Goal: Transaction & Acquisition: Purchase product/service

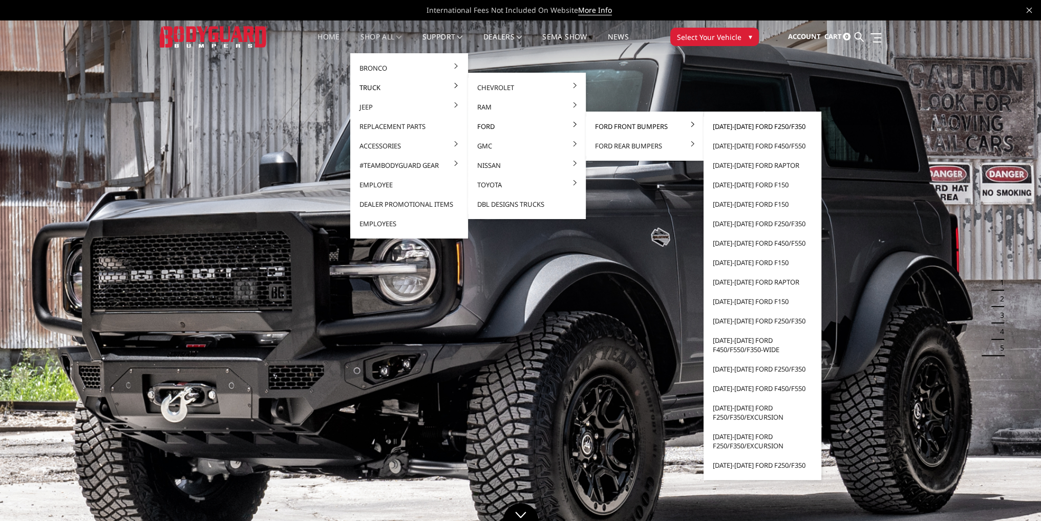
click at [733, 128] on link "[DATE]-[DATE] Ford F250/F350" at bounding box center [762, 126] width 110 height 19
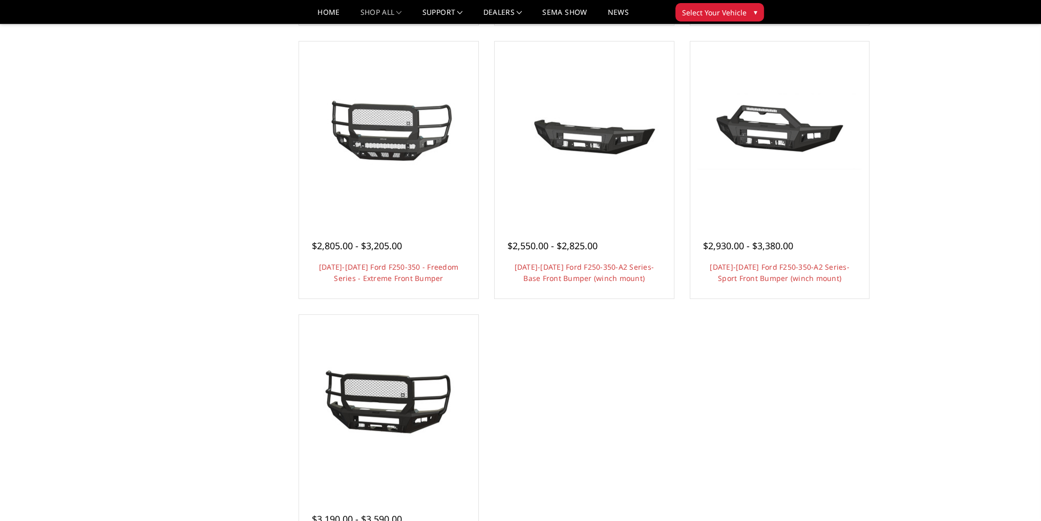
scroll to position [666, 0]
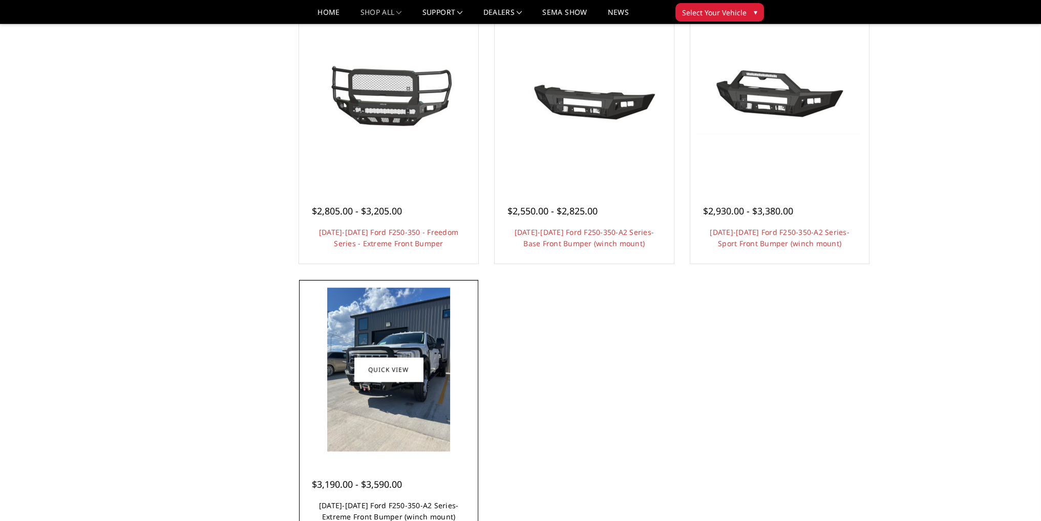
click at [391, 508] on link "2023-2025 Ford F250-350-A2 Series-Extreme Front Bumper (winch mount)" at bounding box center [389, 511] width 140 height 21
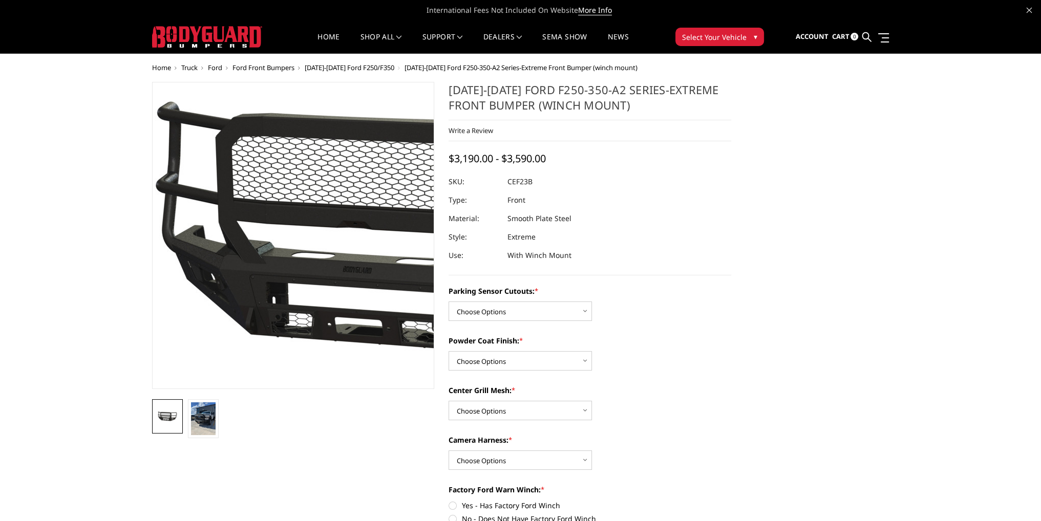
click at [206, 336] on img at bounding box center [408, 238] width 655 height 300
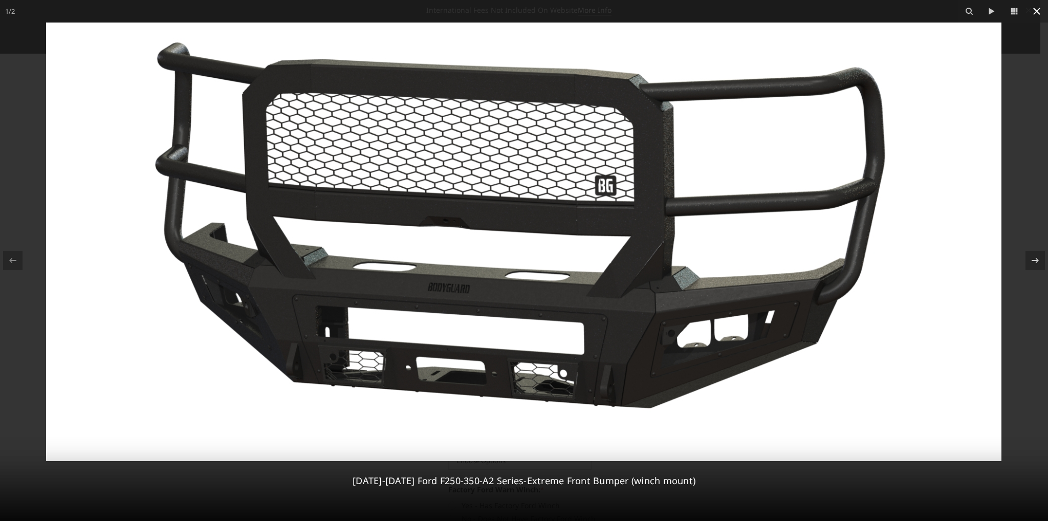
click at [1038, 10] on icon at bounding box center [1037, 11] width 12 height 12
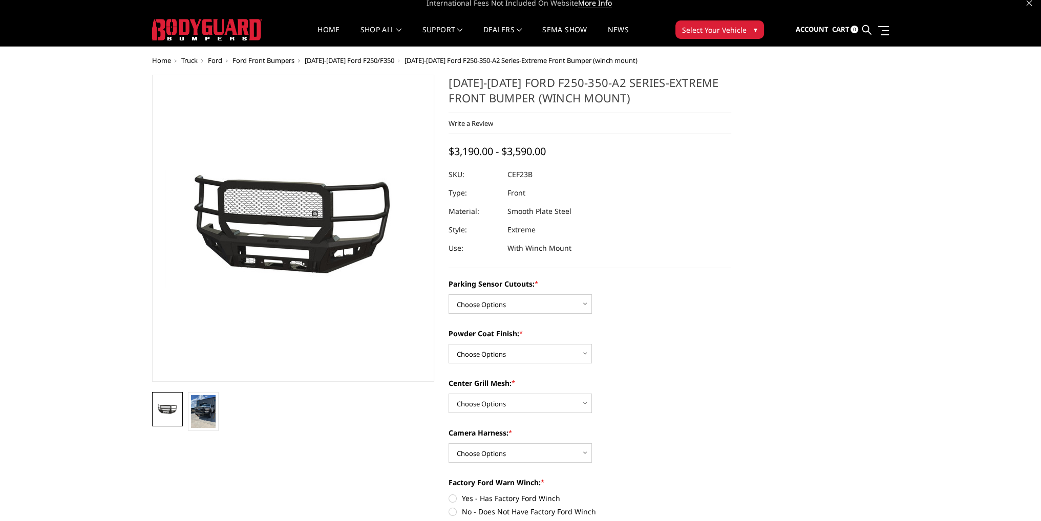
scroll to position [51, 0]
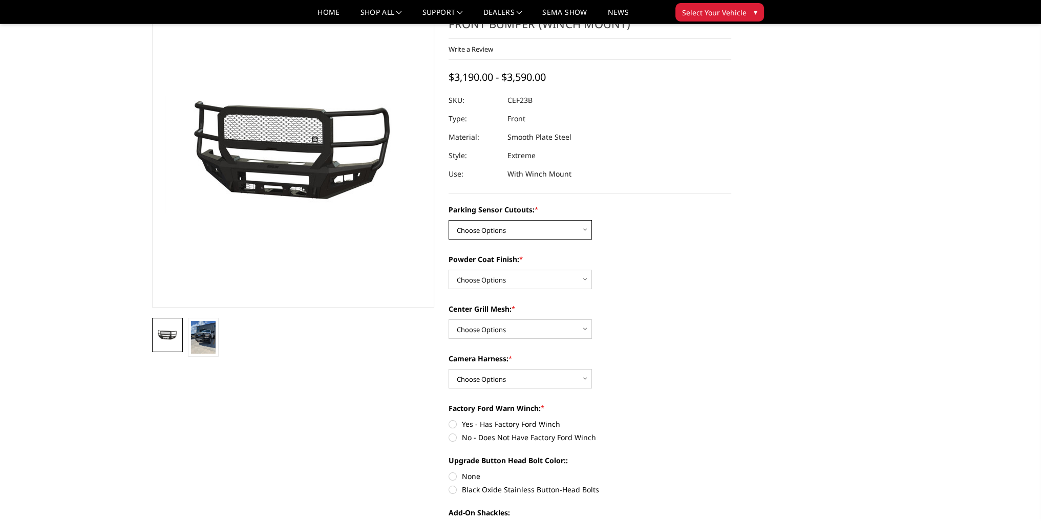
click at [477, 225] on select "Choose Options No-Without Parking Sensor Cutouts Yes-With Parking Sensor Cutouts" at bounding box center [519, 229] width 143 height 19
select select "2421"
click at [448, 220] on select "Choose Options No-Without Parking Sensor Cutouts Yes-With Parking Sensor Cutouts" at bounding box center [519, 229] width 143 height 19
click at [482, 276] on select "Choose Options Bare Metal Textured Black Powder Coat" at bounding box center [519, 279] width 143 height 19
select select "2423"
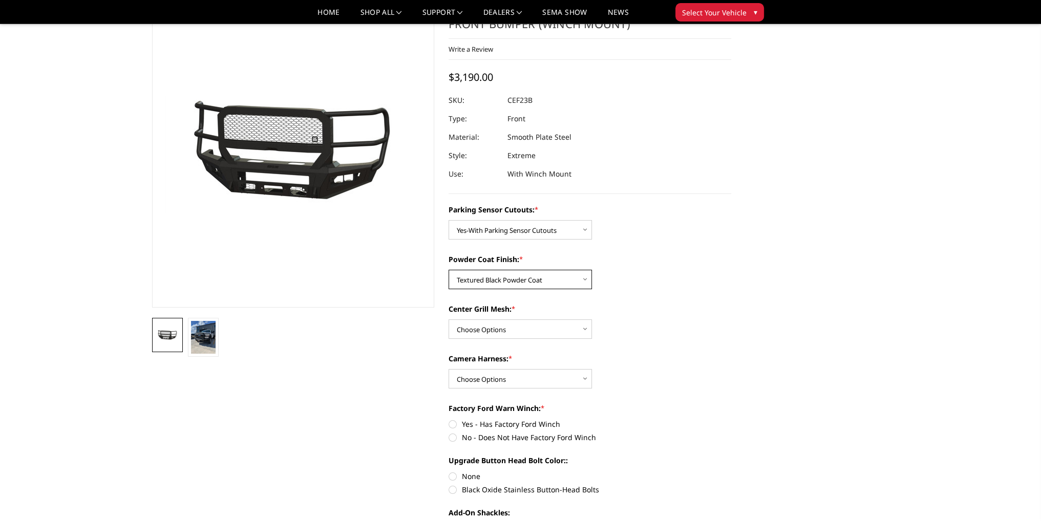
click at [448, 270] on select "Choose Options Bare Metal Textured Black Powder Coat" at bounding box center [519, 279] width 143 height 19
click at [479, 333] on select "Choose Options With Center Grill Mesh Without Center Grill Mesh" at bounding box center [519, 328] width 143 height 19
select select "2424"
click at [448, 319] on select "Choose Options With Center Grill Mesh Without Center Grill Mesh" at bounding box center [519, 328] width 143 height 19
click at [487, 381] on select "Choose Options WITH Camera Harness WITHOUT Camera Harness" at bounding box center [519, 378] width 143 height 19
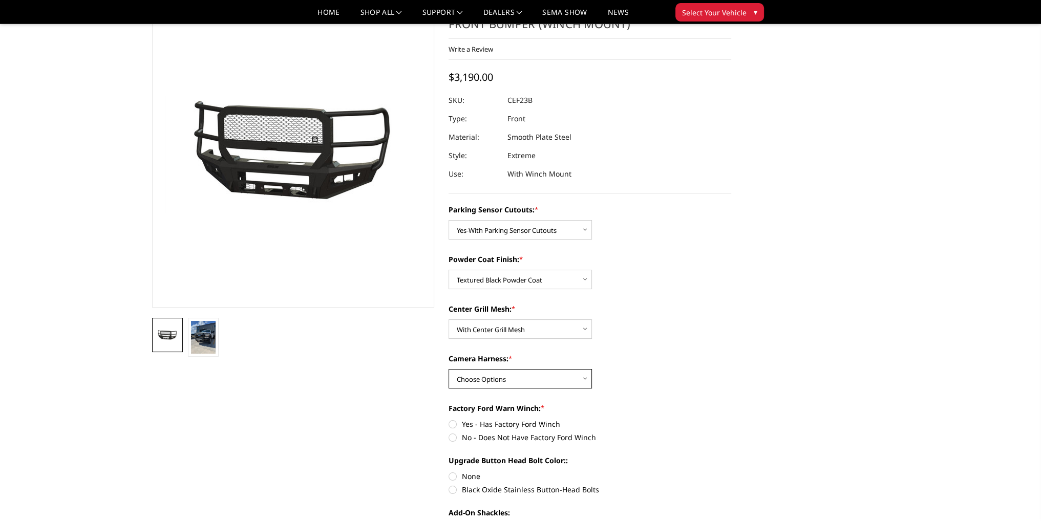
select select "2426"
click at [448, 369] on select "Choose Options WITH Camera Harness WITHOUT Camera Harness" at bounding box center [519, 378] width 143 height 19
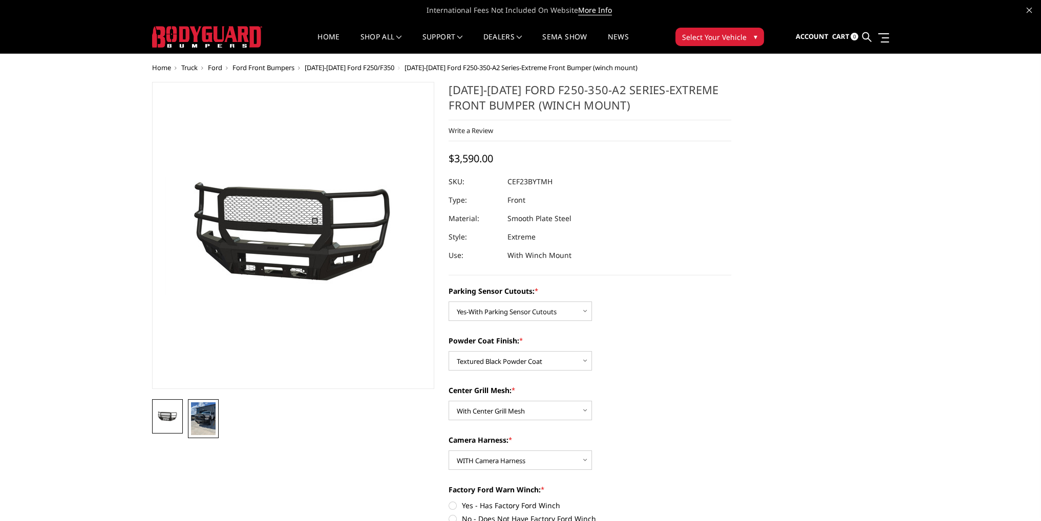
click at [205, 426] on img at bounding box center [203, 418] width 25 height 33
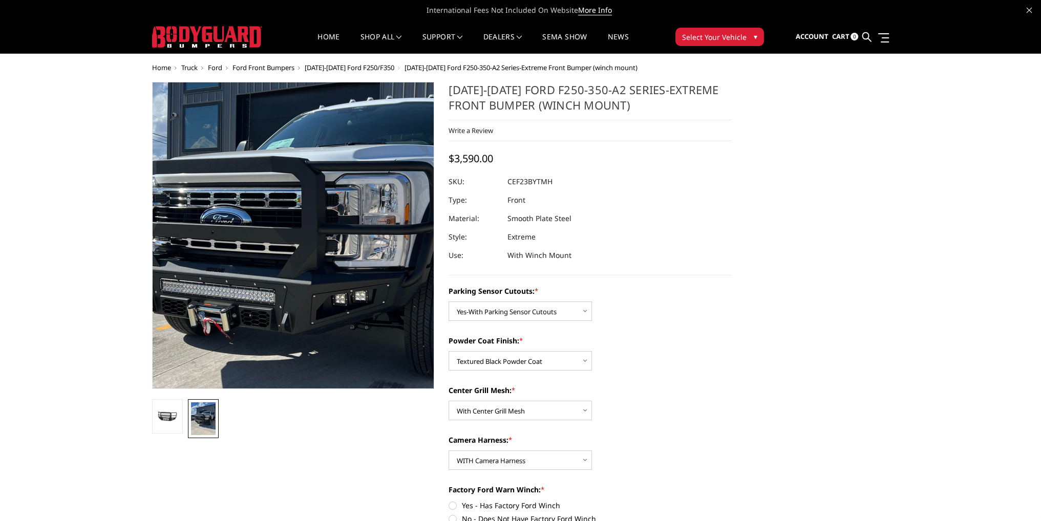
click at [278, 224] on img at bounding box center [303, 249] width 491 height 655
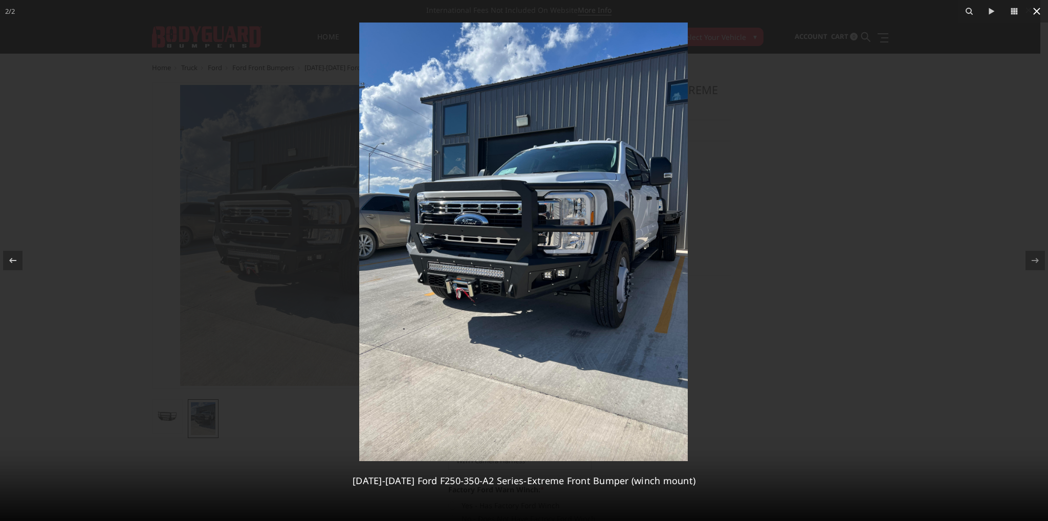
click at [1038, 12] on icon at bounding box center [1037, 11] width 7 height 7
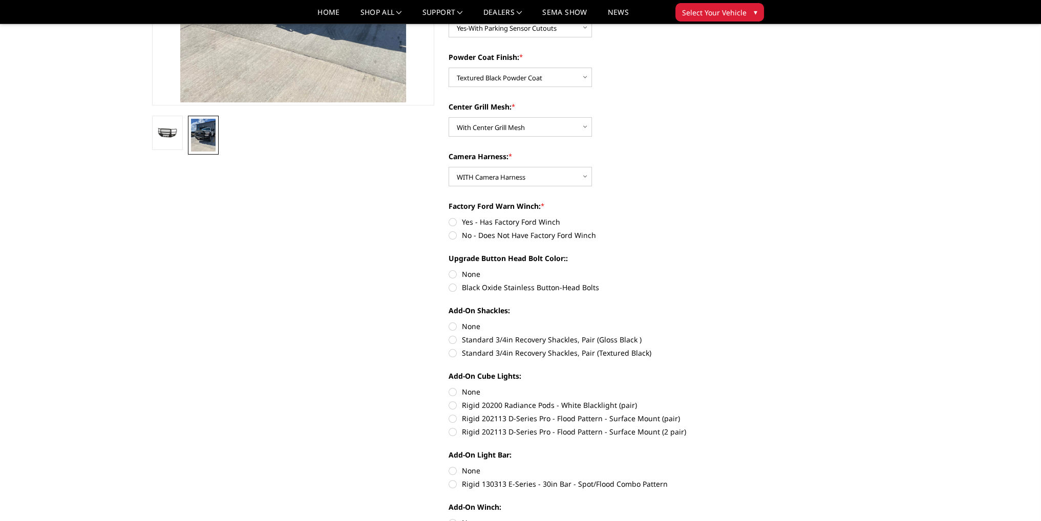
scroll to position [256, 0]
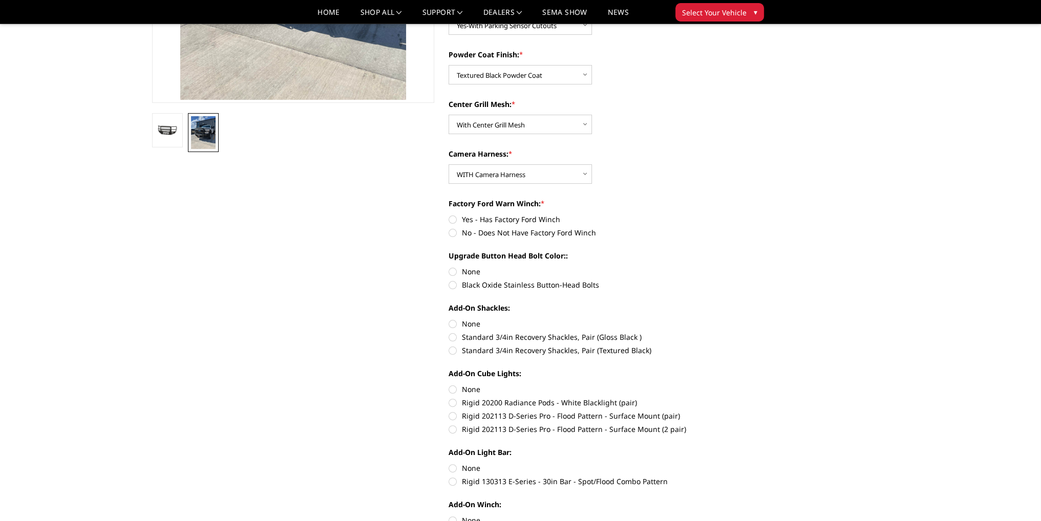
click at [455, 234] on label "No - Does Not Have Factory Ford Winch" at bounding box center [589, 232] width 283 height 11
click at [731, 214] on input "No - Does Not Have Factory Ford Winch" at bounding box center [731, 214] width 1 height 1
radio input "true"
click at [451, 287] on label "Black Oxide Stainless Button-Head Bolts" at bounding box center [589, 285] width 283 height 11
click at [731, 267] on input "Black Oxide Stainless Button-Head Bolts" at bounding box center [731, 266] width 1 height 1
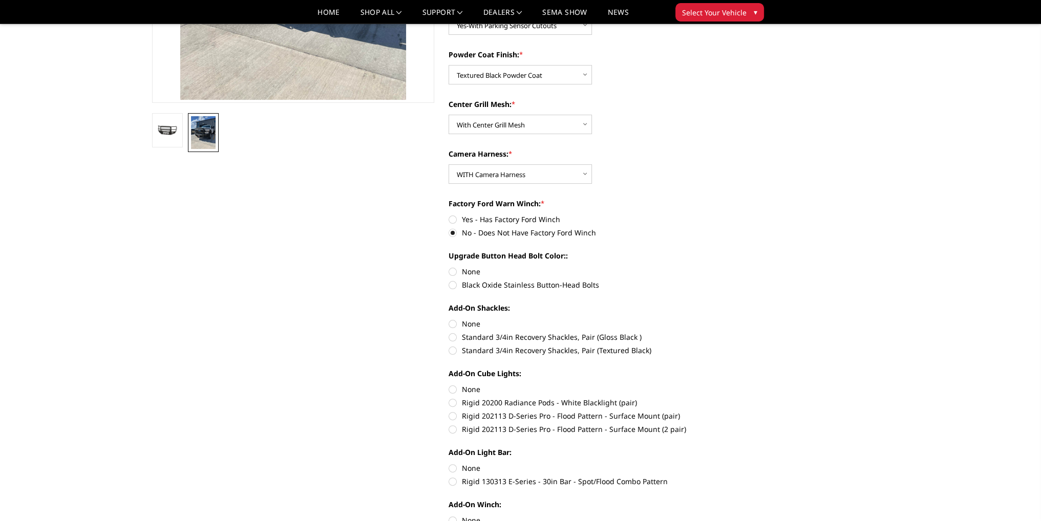
radio input "true"
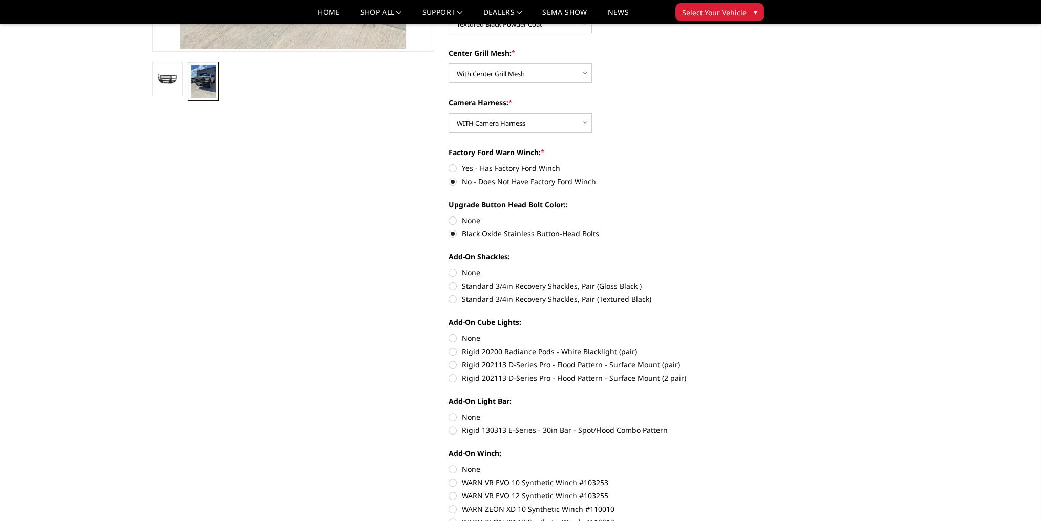
scroll to position [358, 0]
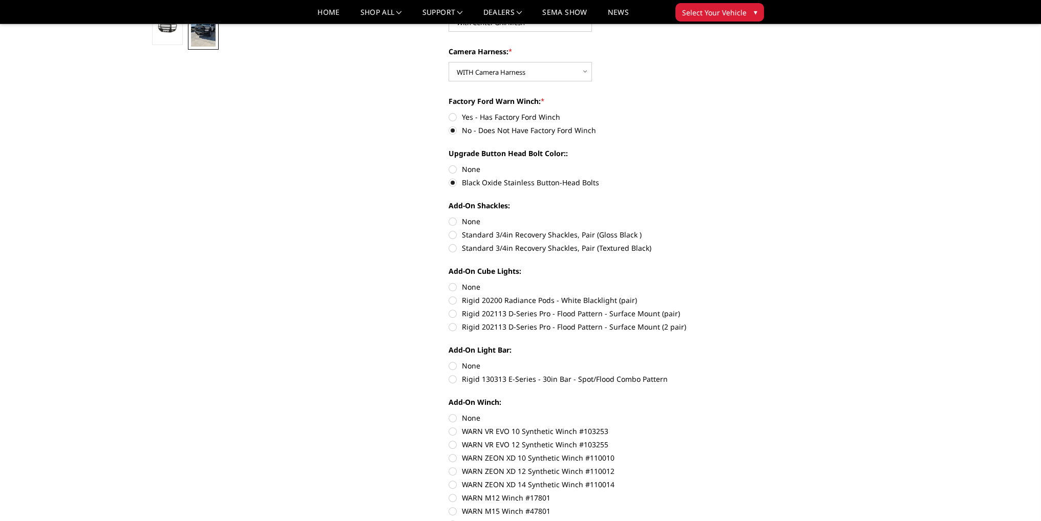
click at [449, 235] on label "Standard 3/4in Recovery Shackles, Pair (Gloss Black )" at bounding box center [589, 234] width 283 height 11
click at [731, 217] on input "Standard 3/4in Recovery Shackles, Pair (Gloss Black )" at bounding box center [731, 216] width 1 height 1
radio input "true"
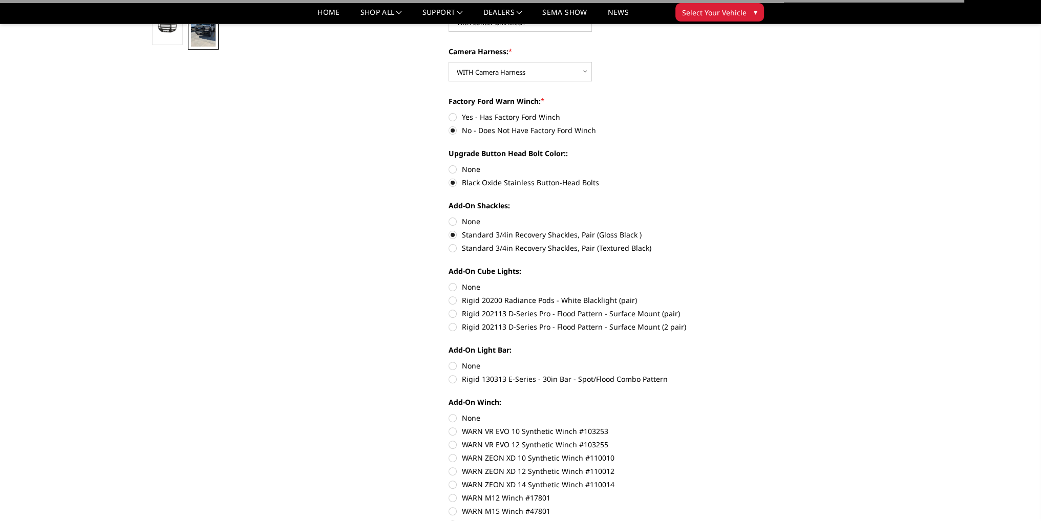
click at [450, 287] on label "None" at bounding box center [589, 287] width 283 height 11
click at [449, 282] on input "None" at bounding box center [448, 282] width 1 height 1
radio input "true"
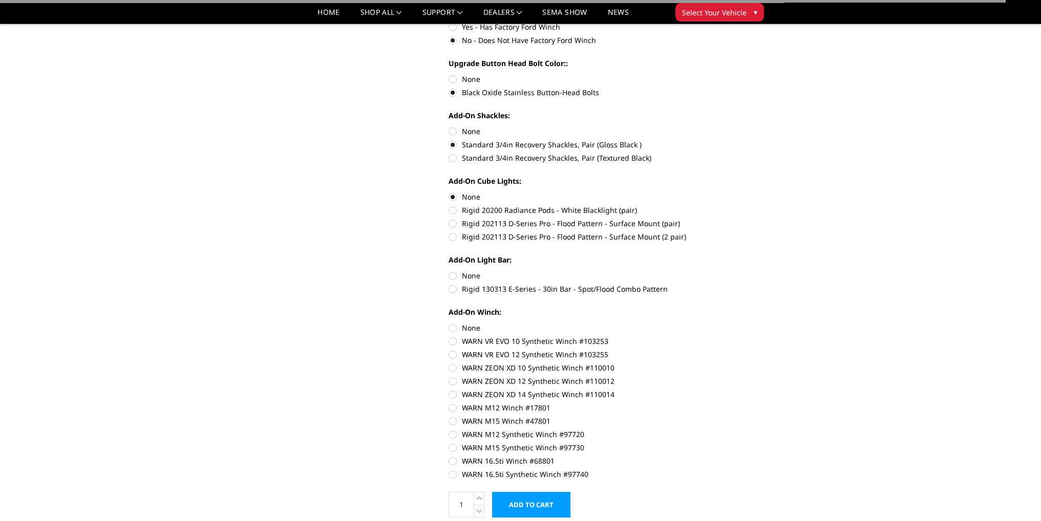
scroll to position [461, 0]
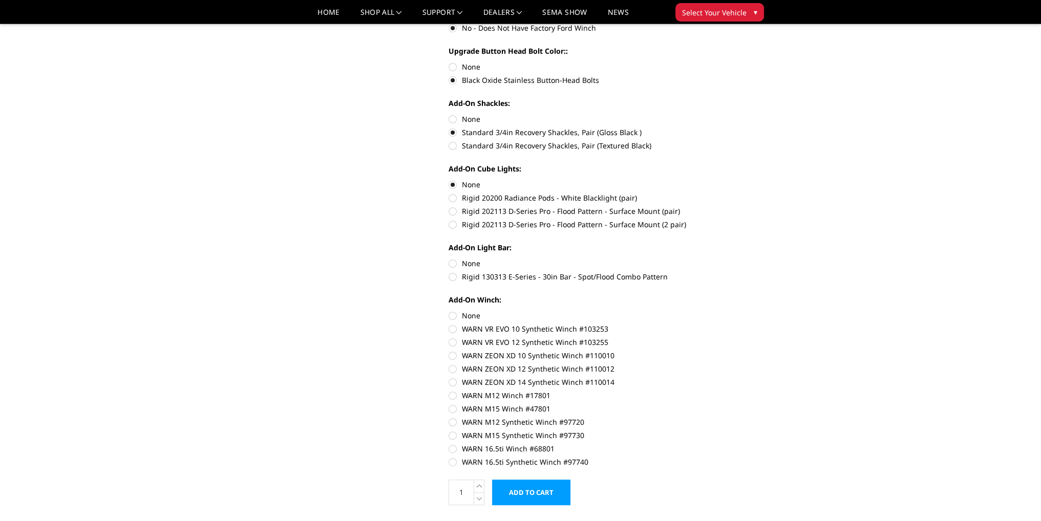
click at [452, 264] on label "None" at bounding box center [589, 263] width 283 height 11
click at [449, 259] on input "None" at bounding box center [448, 258] width 1 height 1
radio input "true"
click at [453, 315] on label "None" at bounding box center [589, 315] width 283 height 11
click at [449, 311] on input "None" at bounding box center [448, 310] width 1 height 1
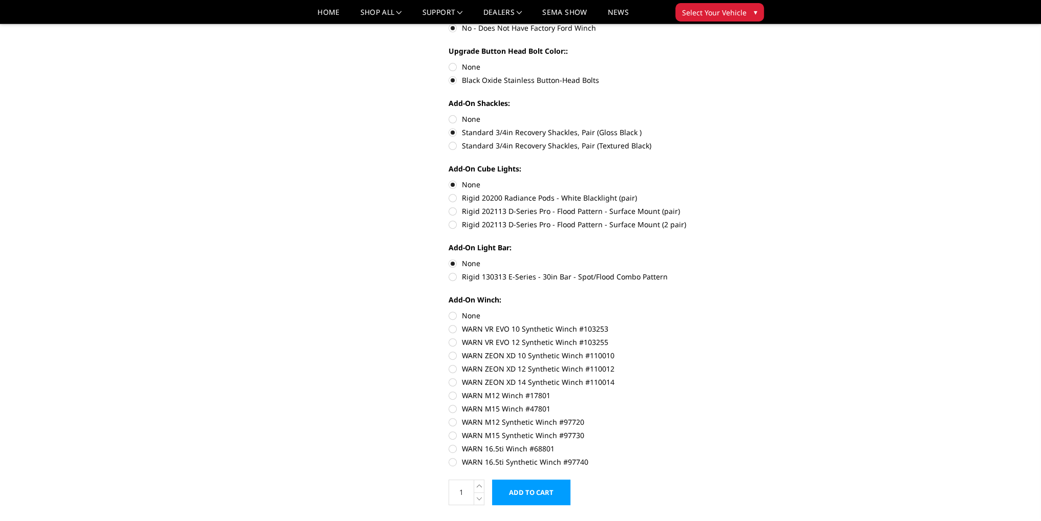
radio input "true"
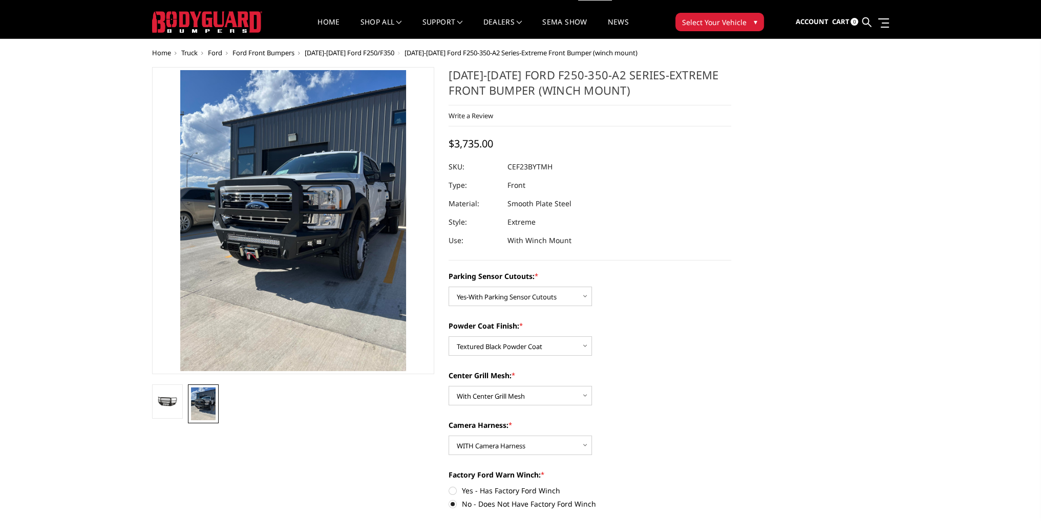
scroll to position [0, 0]
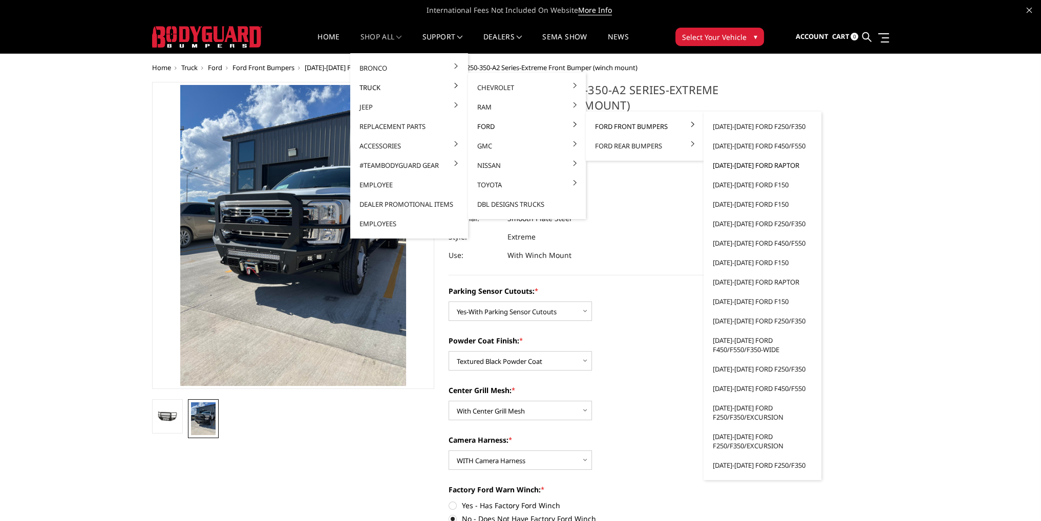
click at [752, 165] on link "[DATE]-[DATE] Ford Raptor" at bounding box center [762, 165] width 110 height 19
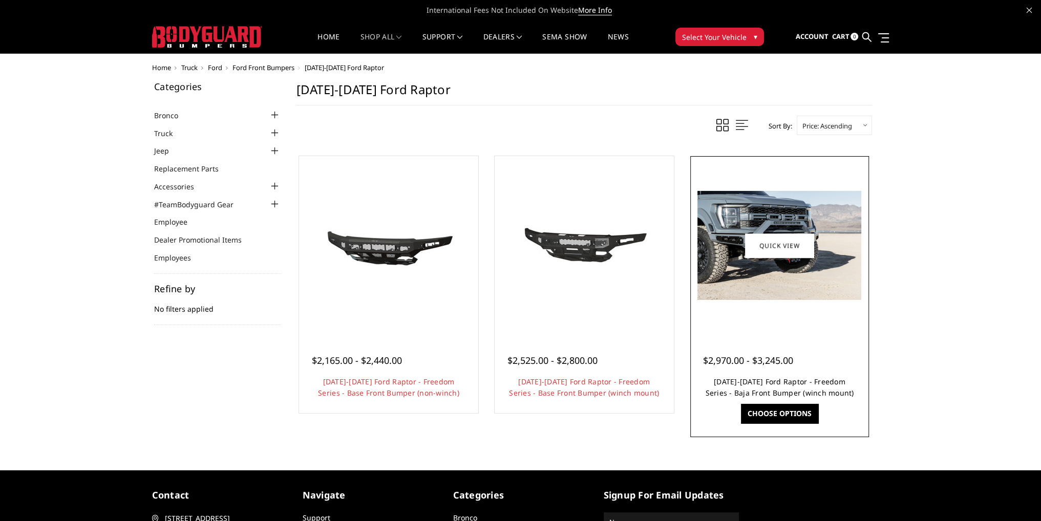
click at [772, 380] on link "[DATE]-[DATE] Ford Raptor - Freedom Series - Baja Front Bumper (winch mount)" at bounding box center [779, 387] width 148 height 21
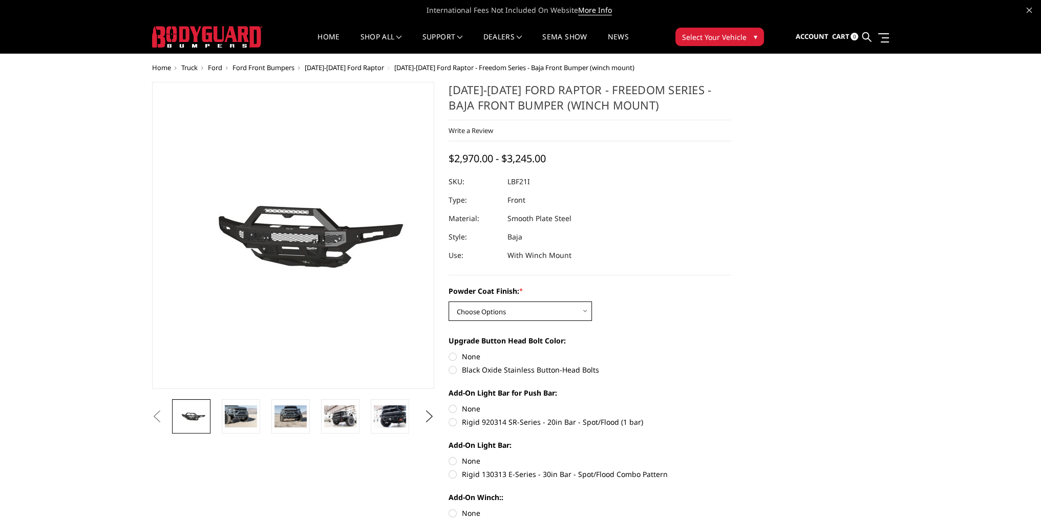
click at [492, 308] on select "Choose Options Bare Metal Texture Black Powder Coat" at bounding box center [519, 311] width 143 height 19
select select "2766"
click at [448, 302] on select "Choose Options Bare Metal Texture Black Powder Coat" at bounding box center [519, 311] width 143 height 19
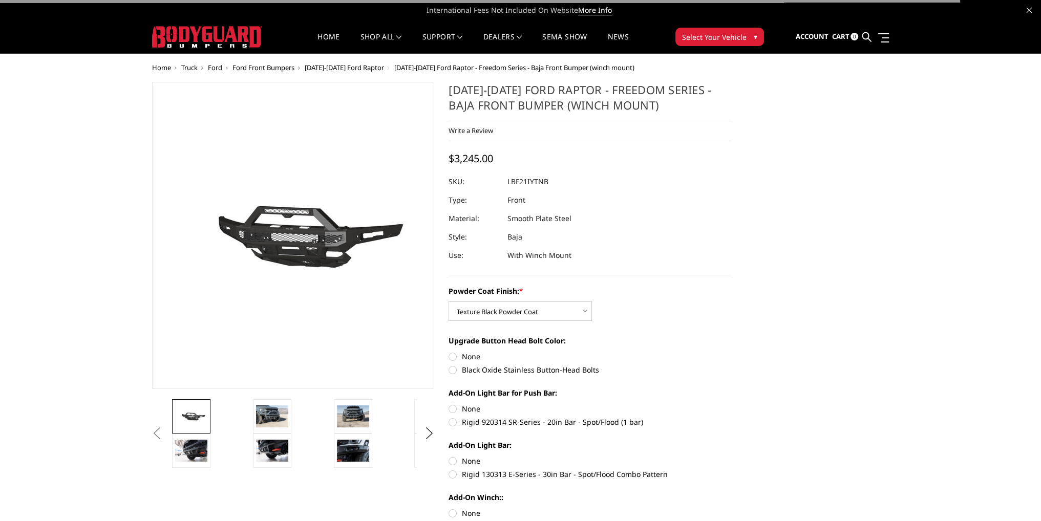
click at [452, 357] on label "None" at bounding box center [589, 356] width 283 height 11
click at [449, 352] on input "None" at bounding box center [448, 351] width 1 height 1
radio input "true"
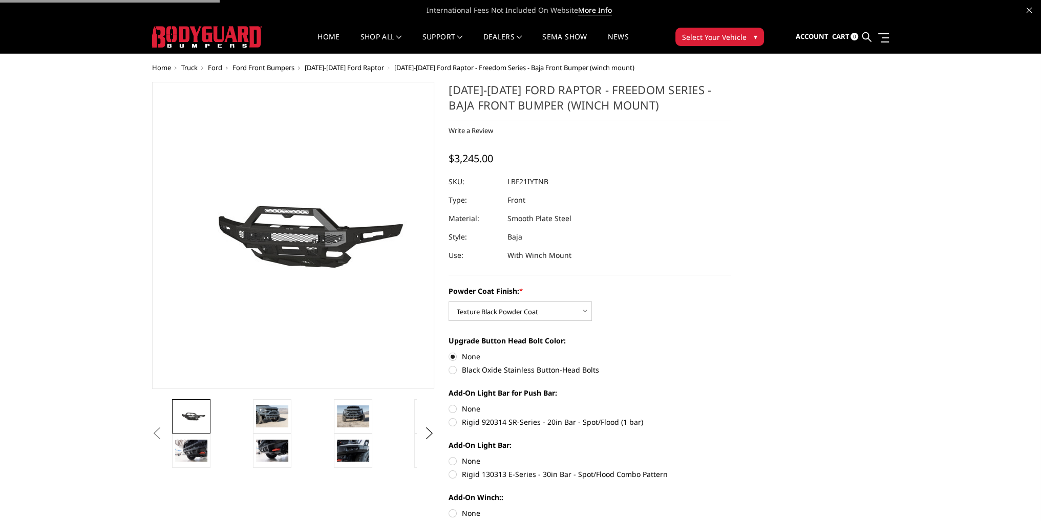
drag, startPoint x: 454, startPoint y: 404, endPoint x: 451, endPoint y: 392, distance: 13.1
click at [453, 404] on label "None" at bounding box center [589, 408] width 283 height 11
click at [449, 404] on input "None" at bounding box center [448, 403] width 1 height 1
radio input "true"
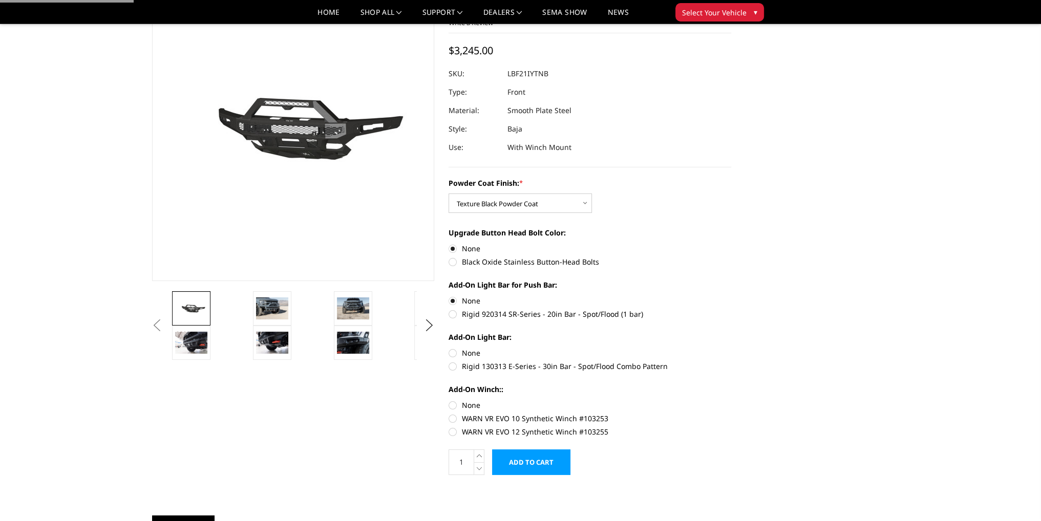
scroll to position [205, 0]
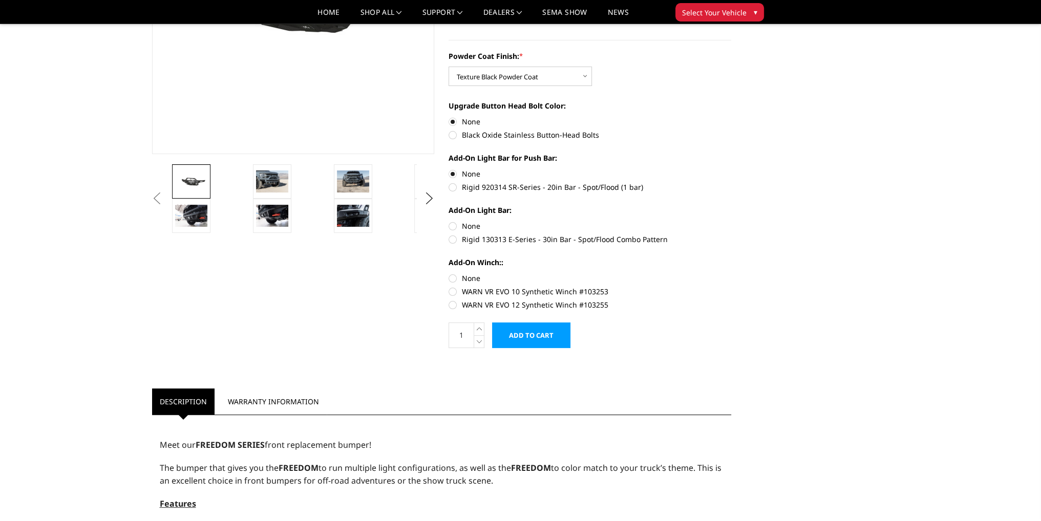
click at [530, 337] on input "Add to Cart" at bounding box center [531, 336] width 78 height 26
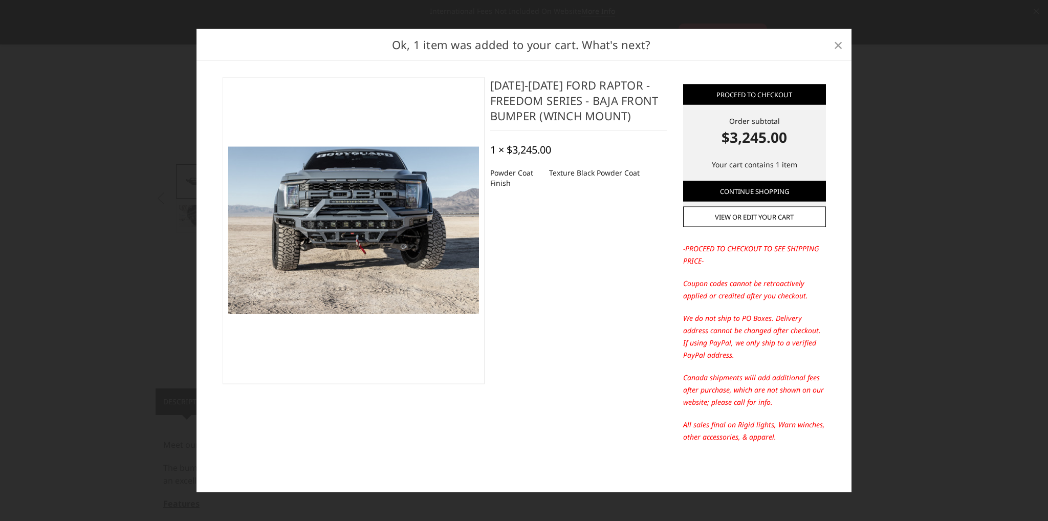
click at [842, 42] on span "×" at bounding box center [838, 44] width 9 height 22
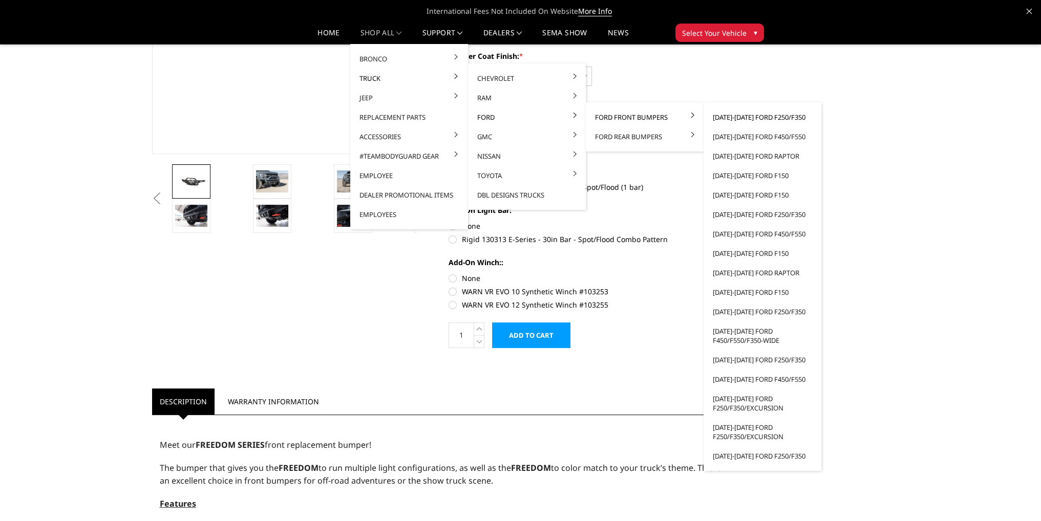
click at [741, 116] on link "[DATE]-[DATE] Ford F250/F350" at bounding box center [762, 117] width 110 height 19
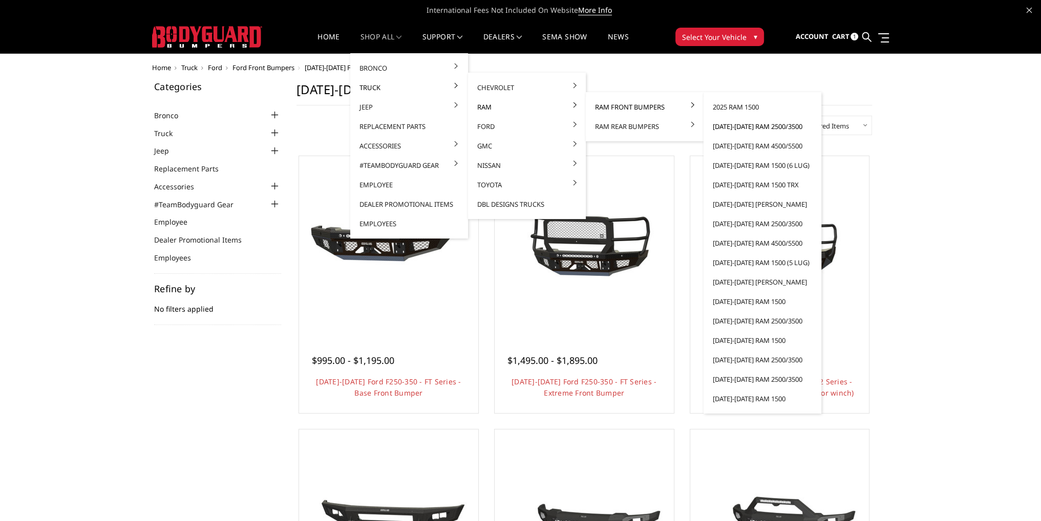
click at [740, 128] on link "[DATE]-[DATE] Ram 2500/3500" at bounding box center [762, 126] width 110 height 19
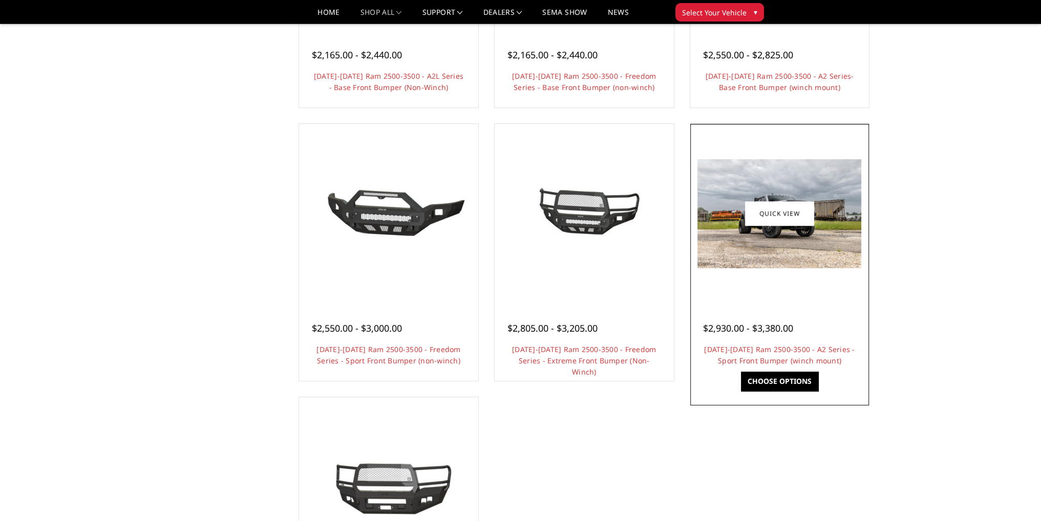
scroll to position [563, 0]
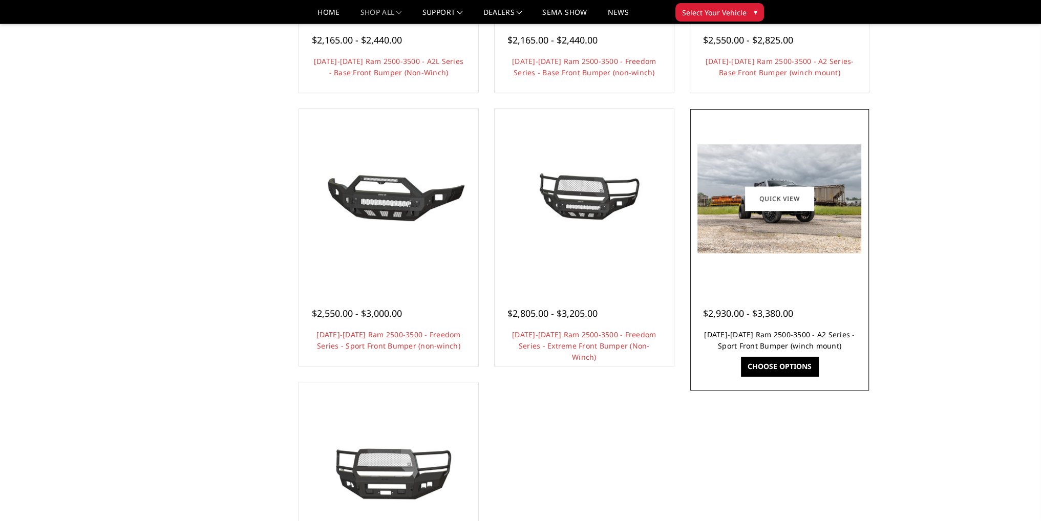
click at [779, 338] on link "[DATE]-[DATE] Ram 2500-3500 - A2 Series - Sport Front Bumper (winch mount)" at bounding box center [779, 340] width 151 height 21
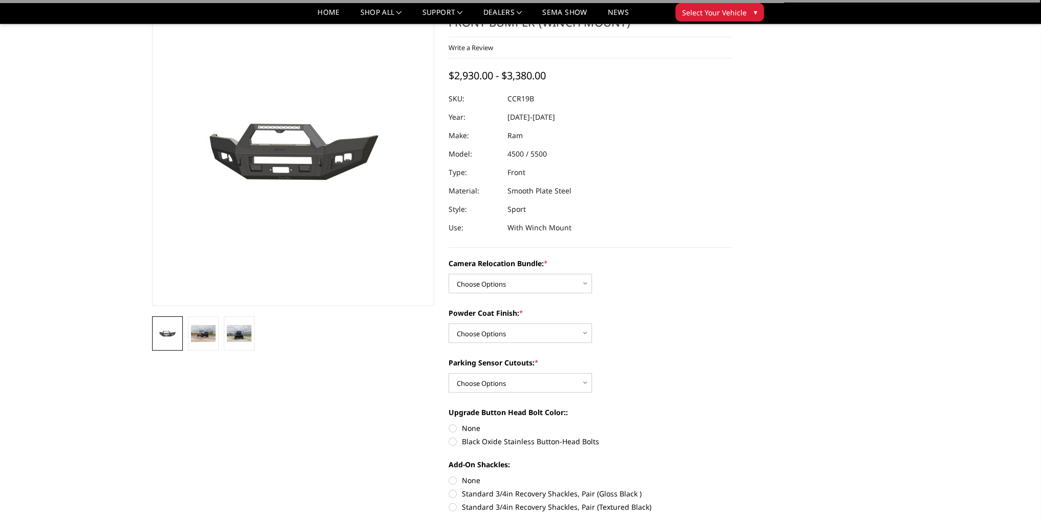
scroll to position [102, 0]
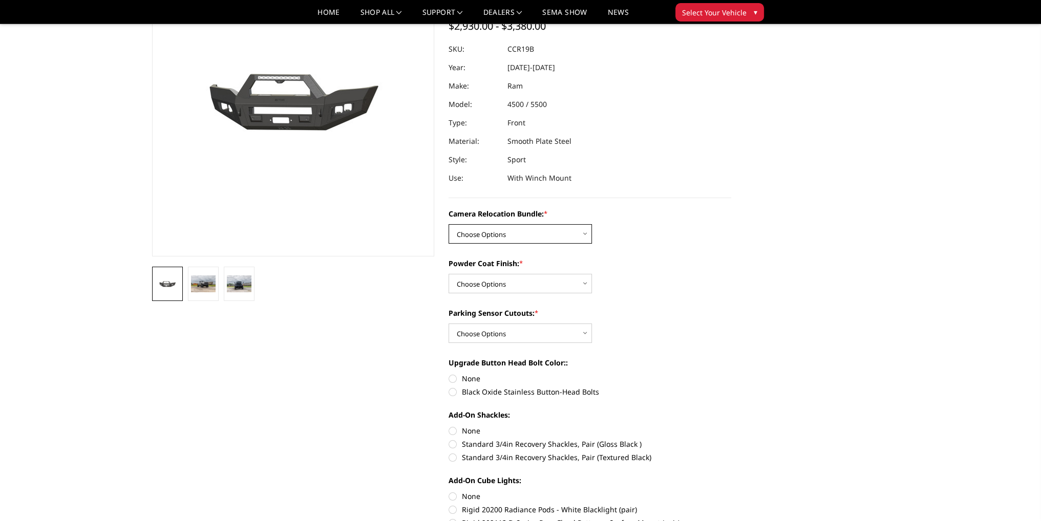
click at [493, 241] on select "Choose Options WITHOUT Camera Relocation Bundle WITH Camera Relocation Bundle" at bounding box center [519, 233] width 143 height 19
select select "2603"
click at [448, 224] on select "Choose Options WITHOUT Camera Relocation Bundle WITH Camera Relocation Bundle" at bounding box center [519, 233] width 143 height 19
drag, startPoint x: 490, startPoint y: 284, endPoint x: 490, endPoint y: 293, distance: 9.2
click at [490, 284] on select "Choose Options Textured Black Powder Coat Bare Metal" at bounding box center [519, 283] width 143 height 19
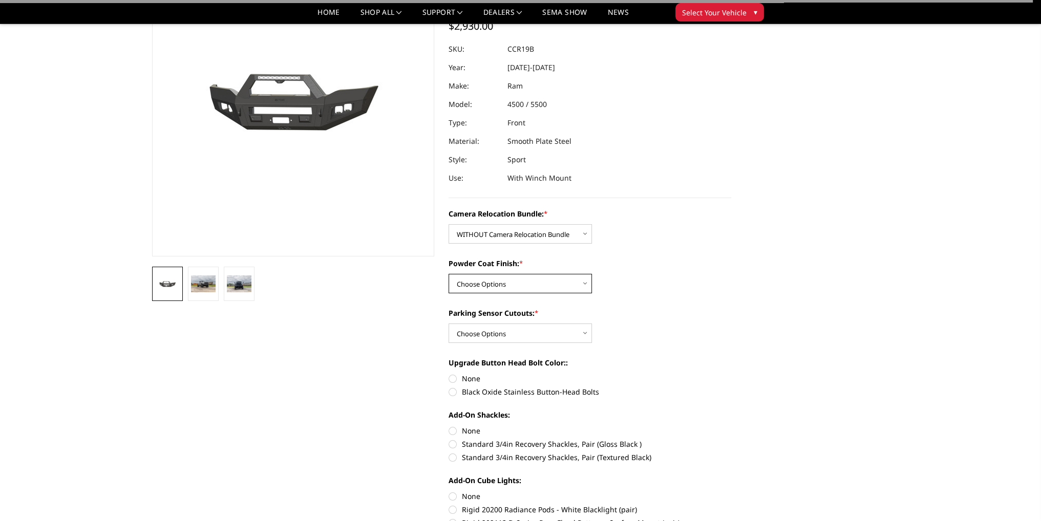
select select "2601"
click at [448, 274] on select "Choose Options Textured Black Powder Coat Bare Metal" at bounding box center [519, 283] width 143 height 19
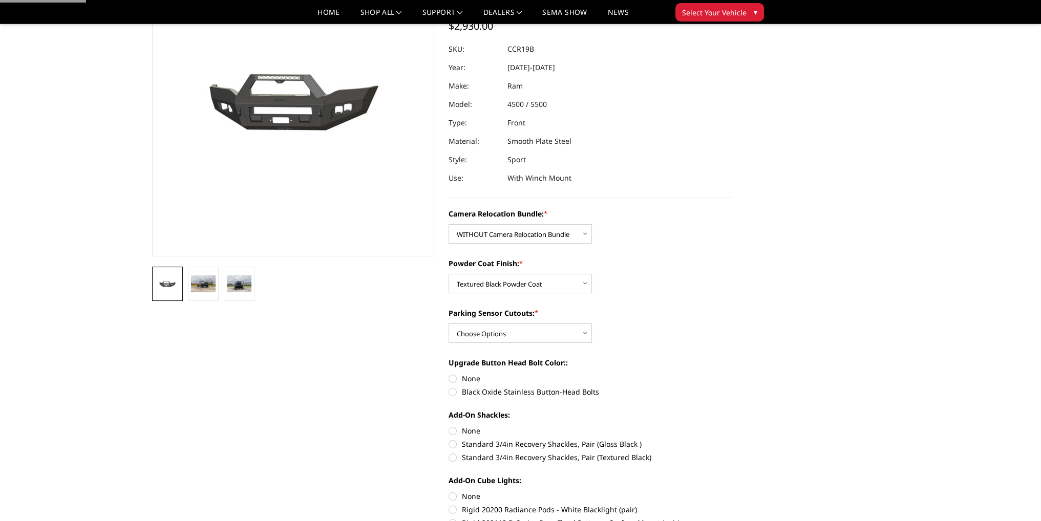
click at [480, 322] on div "Parking Sensor Cutouts: * Choose Options Yes - With Parking Sensor Cutouts No -…" at bounding box center [589, 325] width 283 height 35
drag, startPoint x: 478, startPoint y: 334, endPoint x: 478, endPoint y: 341, distance: 7.2
click at [478, 334] on select "Choose Options Yes - With Parking Sensor Cutouts No - Without Parking Sensor Cu…" at bounding box center [519, 333] width 143 height 19
select select "2599"
click at [448, 324] on select "Choose Options Yes - With Parking Sensor Cutouts No - Without Parking Sensor Cu…" at bounding box center [519, 333] width 143 height 19
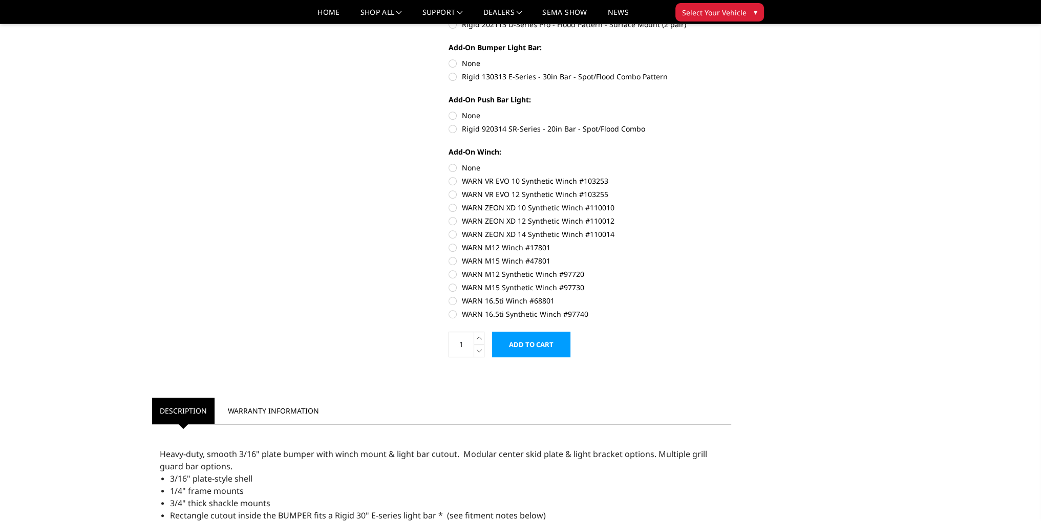
click at [523, 344] on input "Add to Cart" at bounding box center [531, 345] width 78 height 26
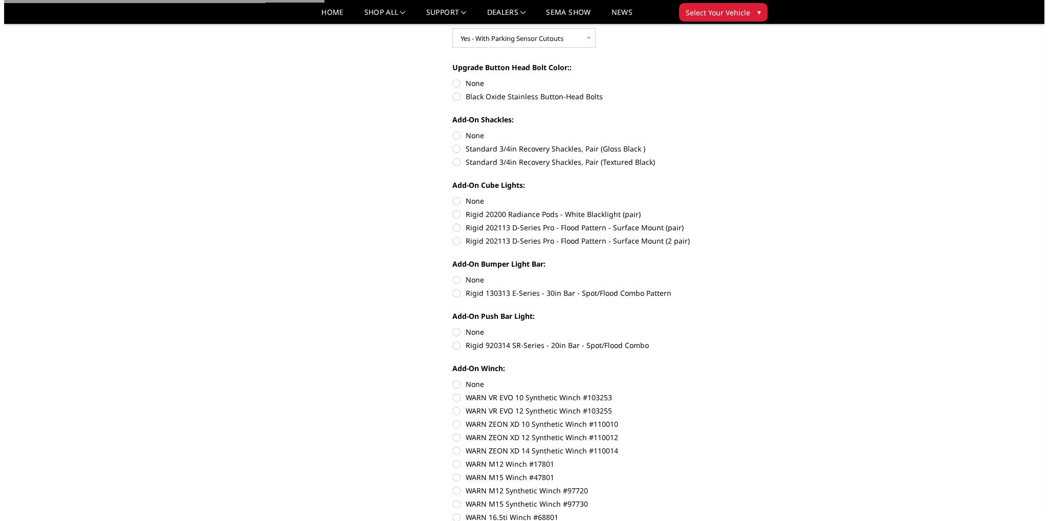
scroll to position [358, 0]
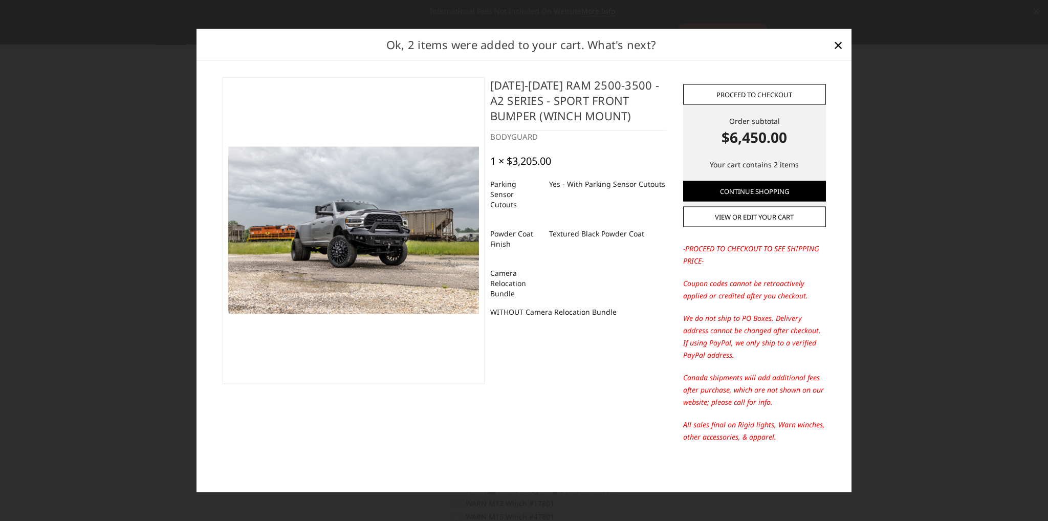
click at [759, 94] on link "Proceed to checkout" at bounding box center [754, 94] width 143 height 20
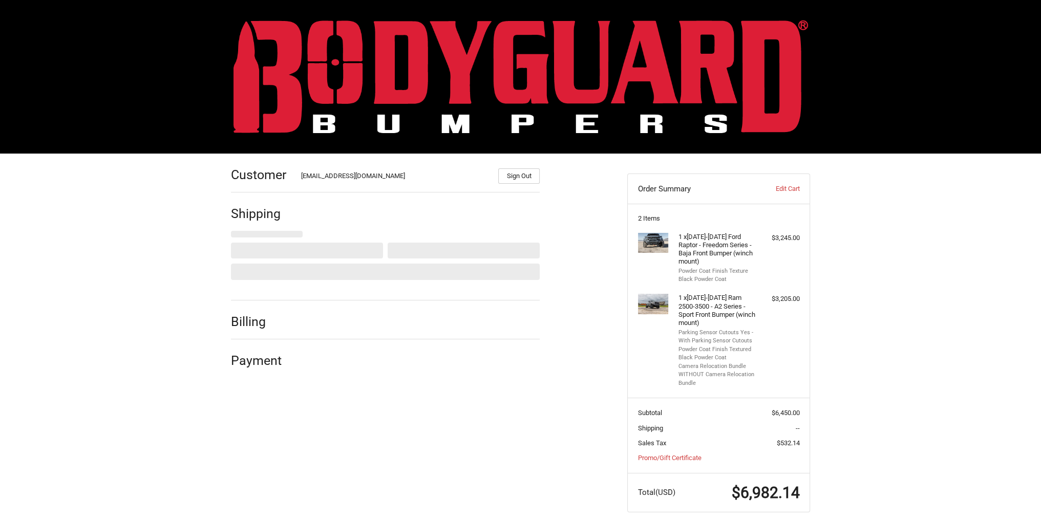
scroll to position [11, 0]
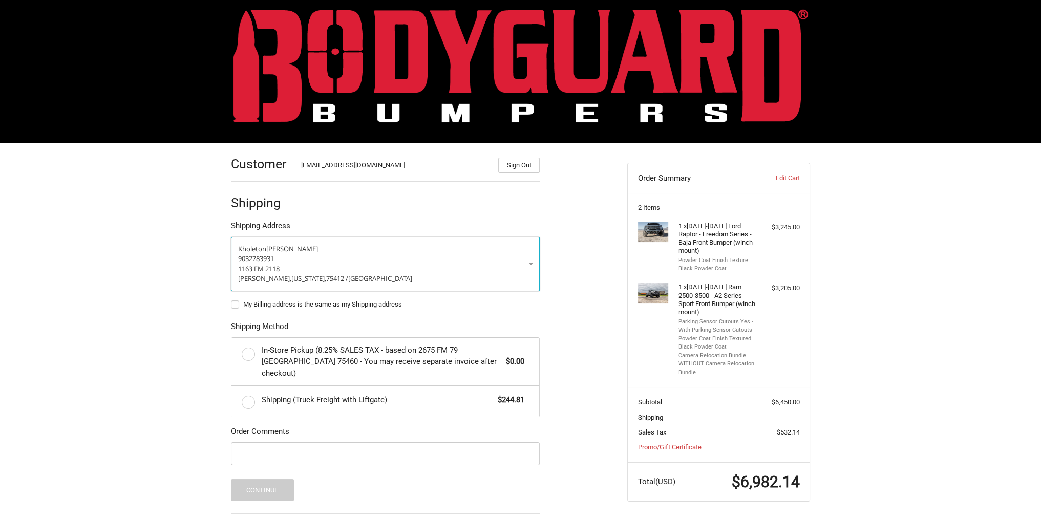
click at [294, 259] on p "9032783931" at bounding box center [385, 259] width 294 height 10
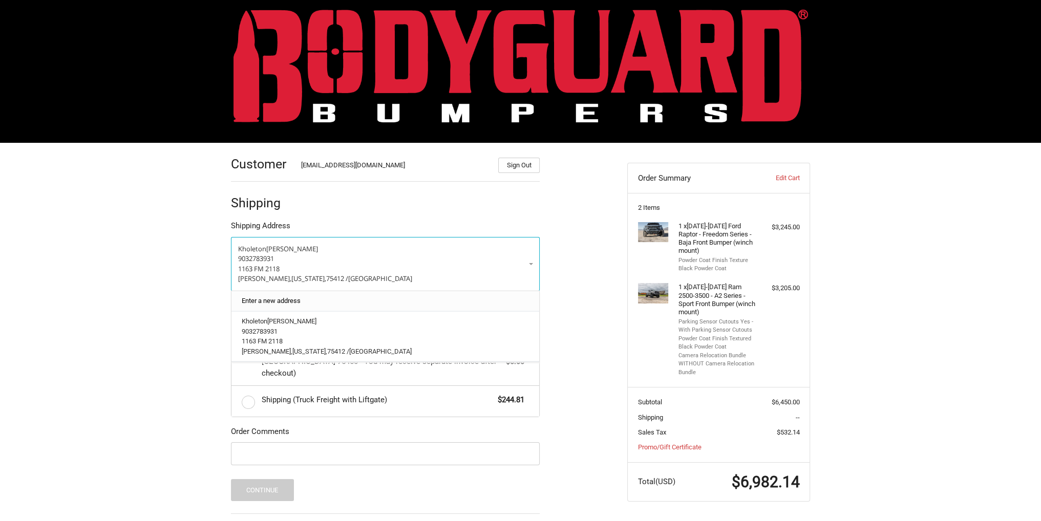
click at [292, 291] on link "Enter a new address" at bounding box center [386, 301] width 298 height 20
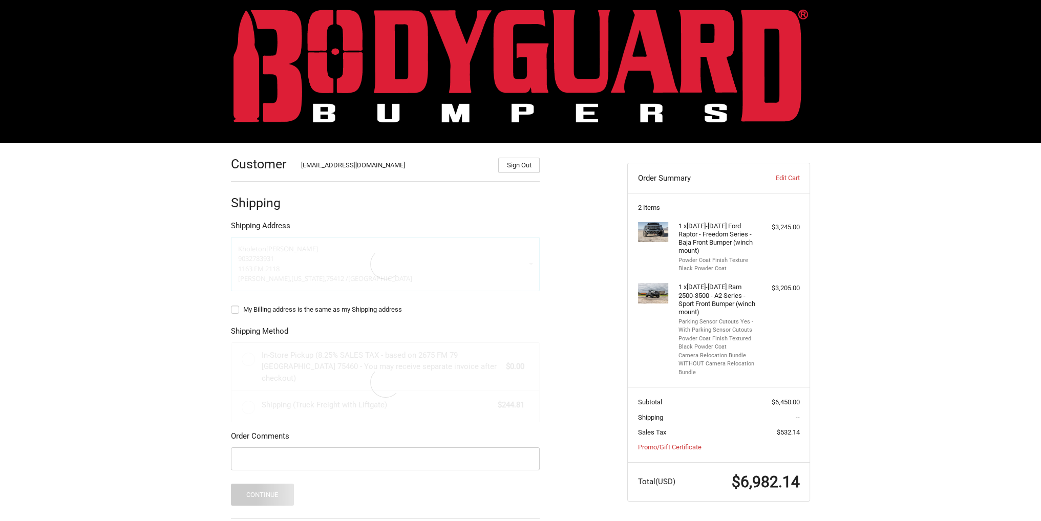
select select "US"
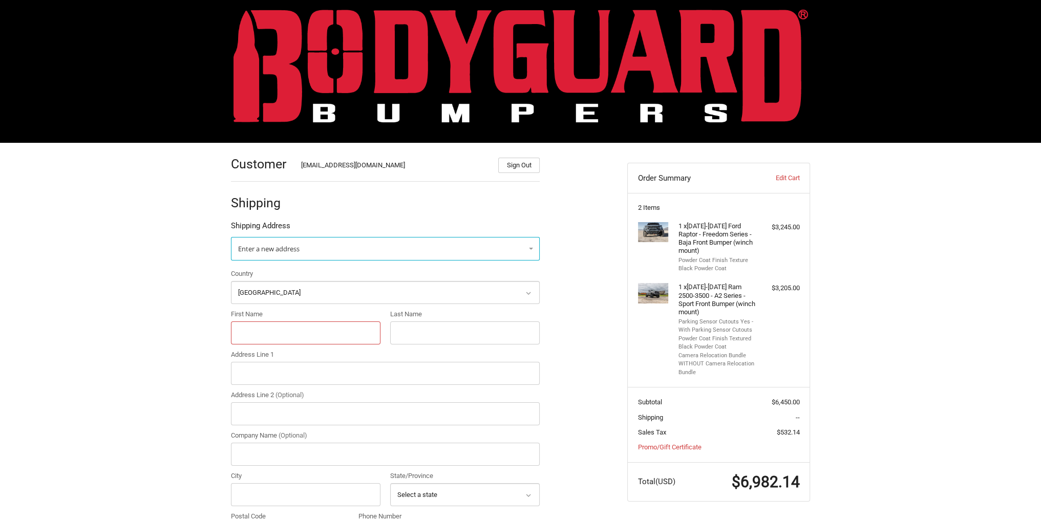
click at [283, 335] on input "First Name" at bounding box center [305, 332] width 149 height 23
type input "k"
type input "c"
type input "4205 West Davis St"
type input "Conroe"
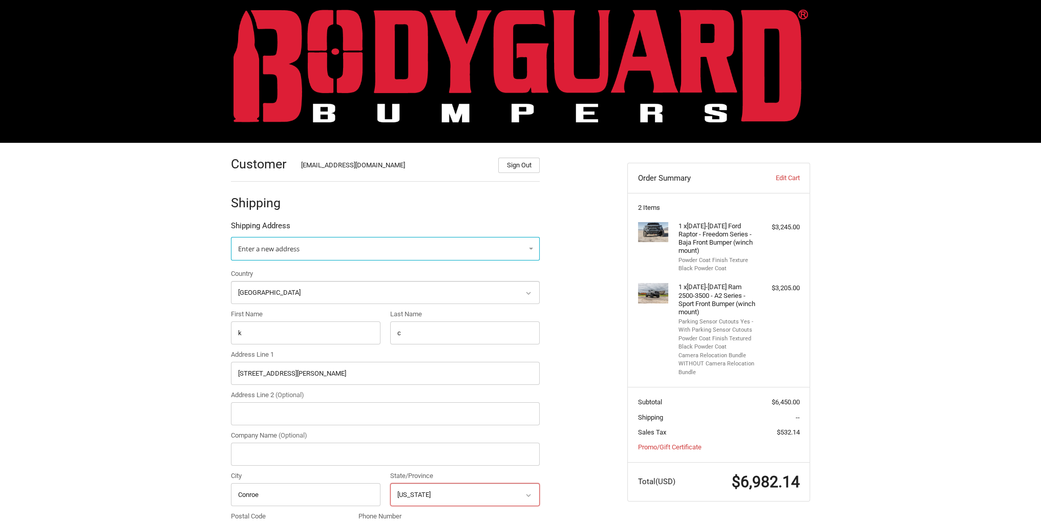
select select "TX"
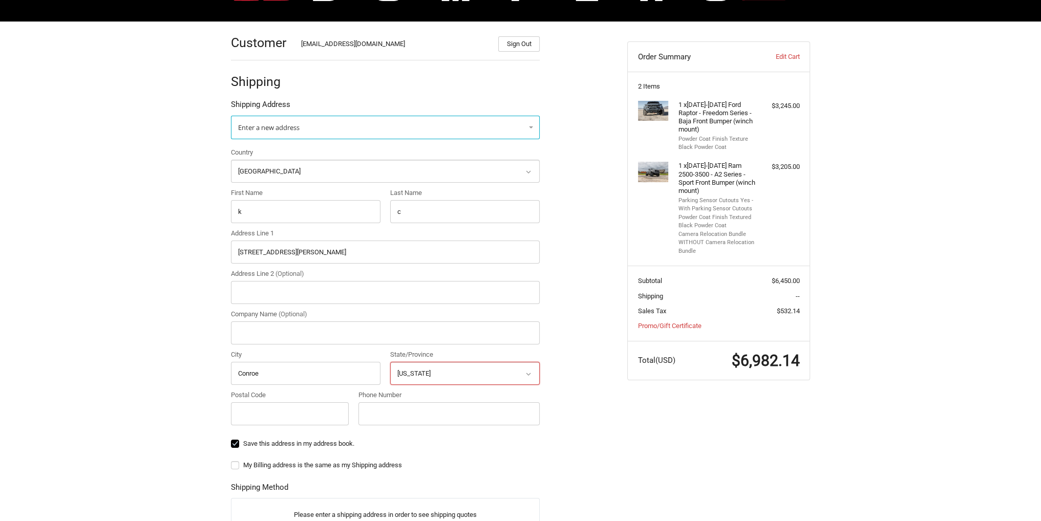
scroll to position [164, 0]
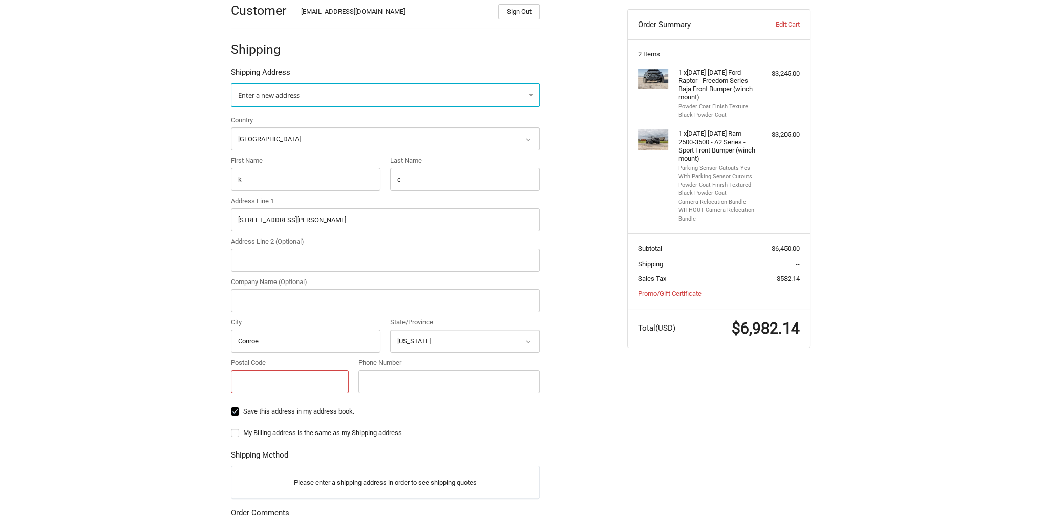
click at [273, 389] on input "Postal Code" at bounding box center [290, 381] width 118 height 23
type input "77304"
click at [442, 382] on input "Phone Number" at bounding box center [448, 381] width 181 height 23
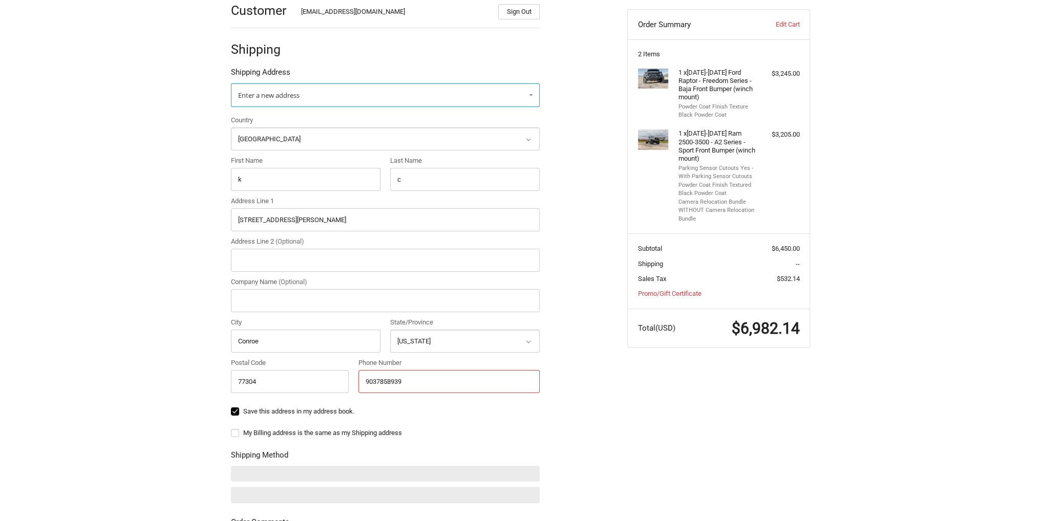
type input "9037858939"
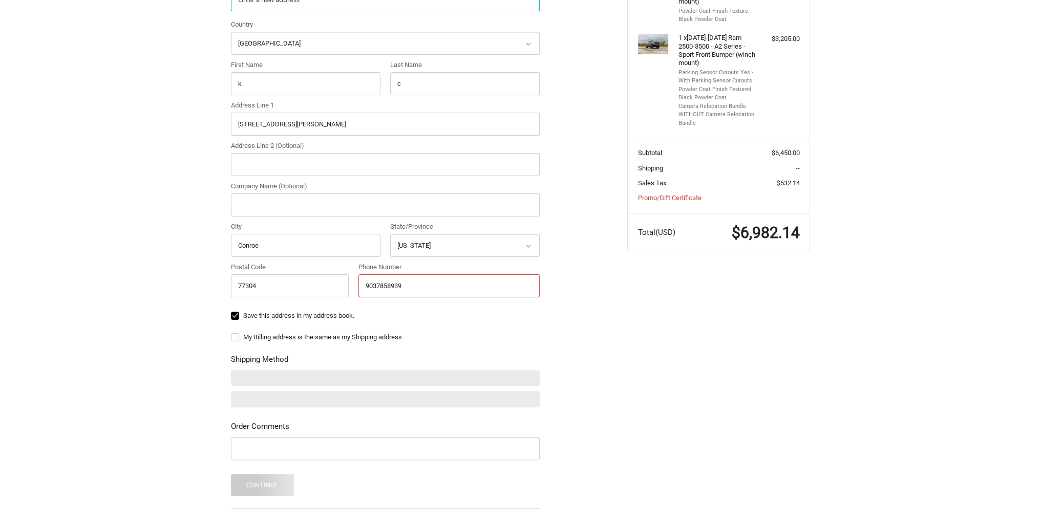
scroll to position [267, 0]
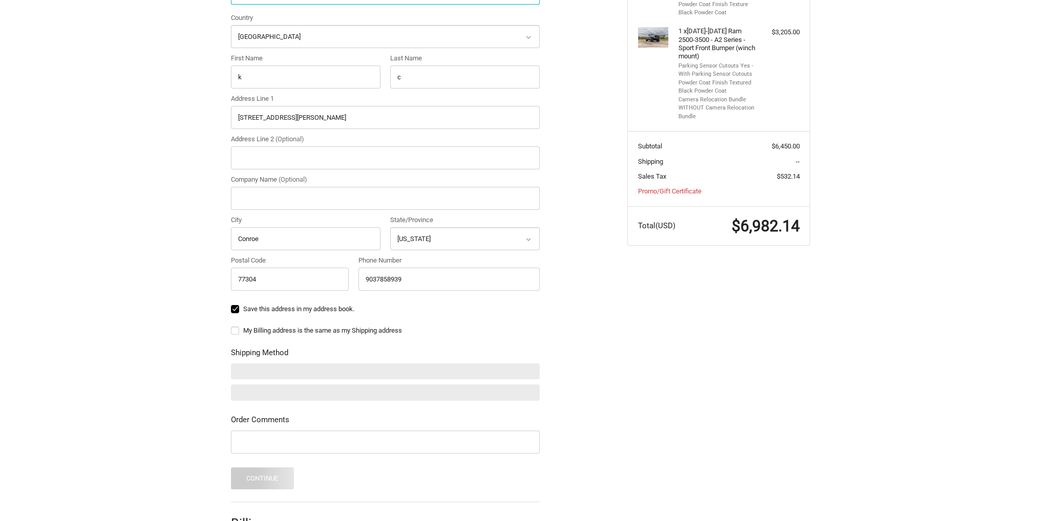
click at [571, 340] on ol "Customer Kholeton@bodyguardbumpers.com Sign Out Shipping Shipping Address Enter…" at bounding box center [405, 233] width 349 height 693
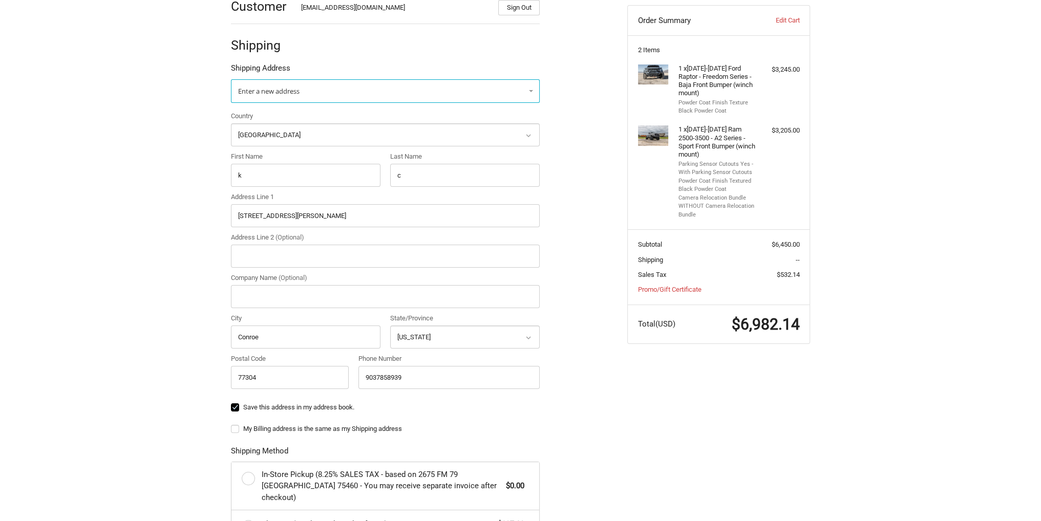
scroll to position [62, 0]
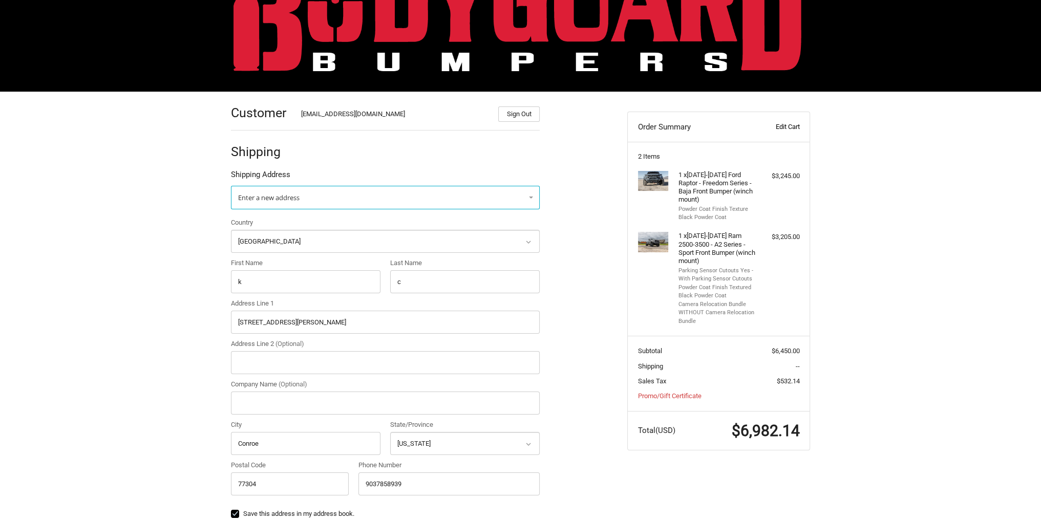
click at [784, 127] on link "Edit Cart" at bounding box center [773, 127] width 51 height 10
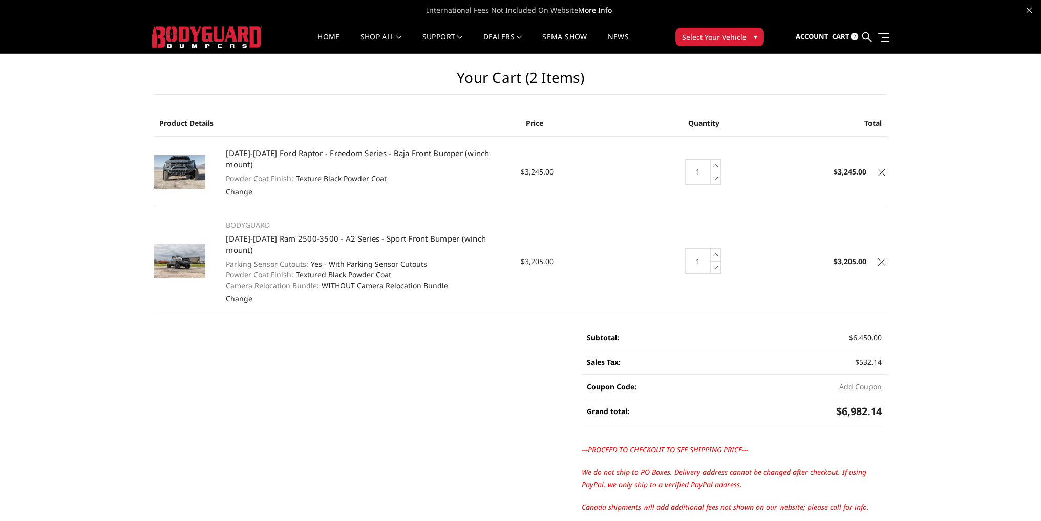
click at [878, 169] on icon at bounding box center [881, 172] width 7 height 7
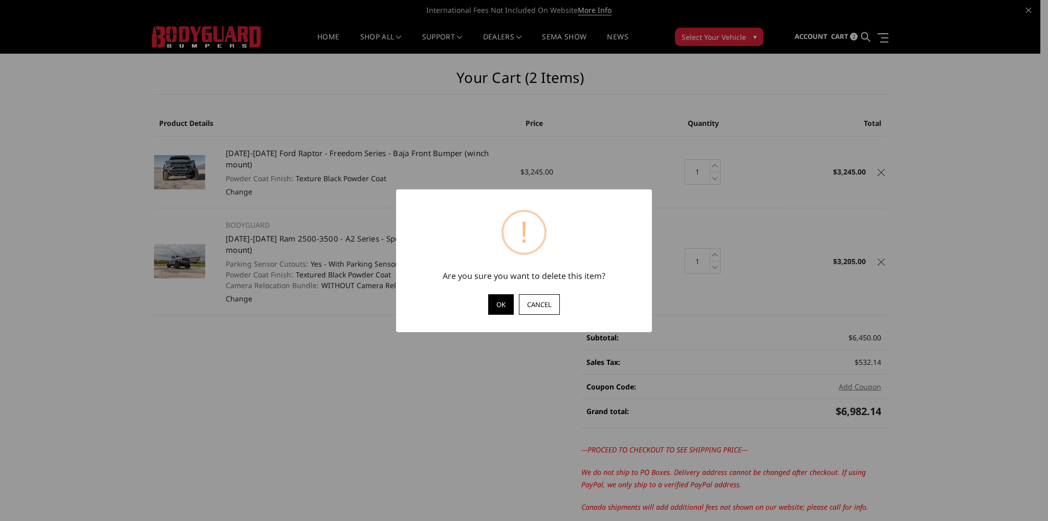
click at [496, 305] on button "OK" at bounding box center [501, 304] width 26 height 20
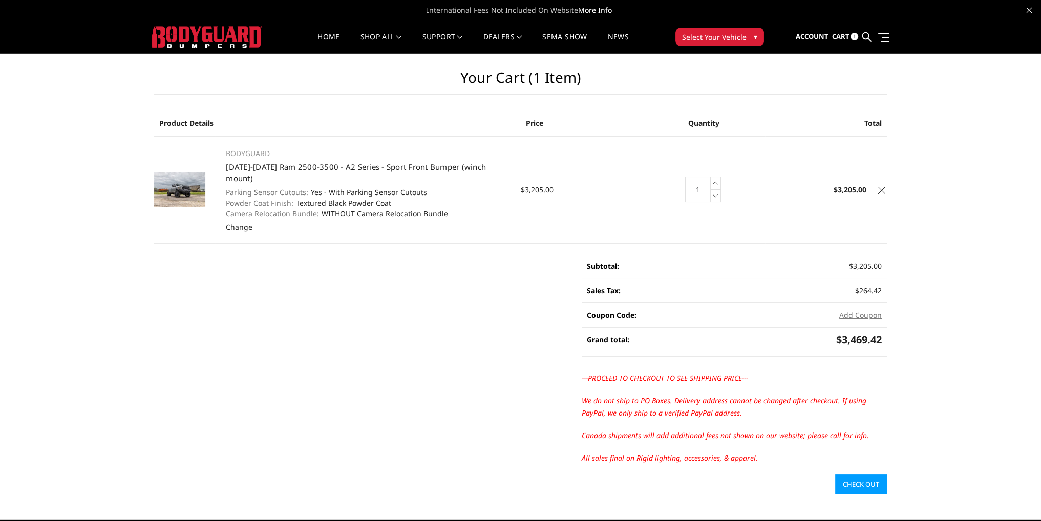
click at [882, 187] on icon at bounding box center [881, 190] width 7 height 7
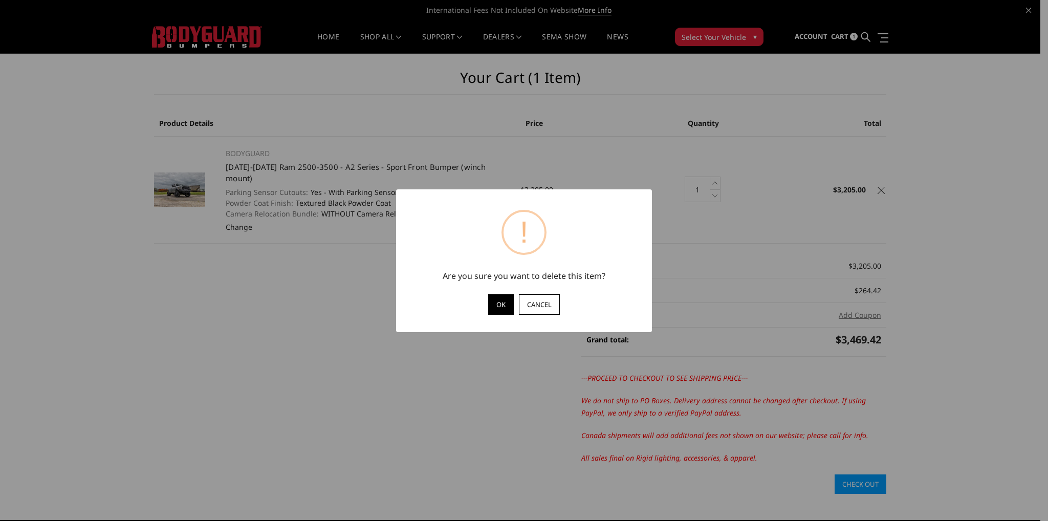
click at [493, 303] on button "OK" at bounding box center [501, 304] width 26 height 20
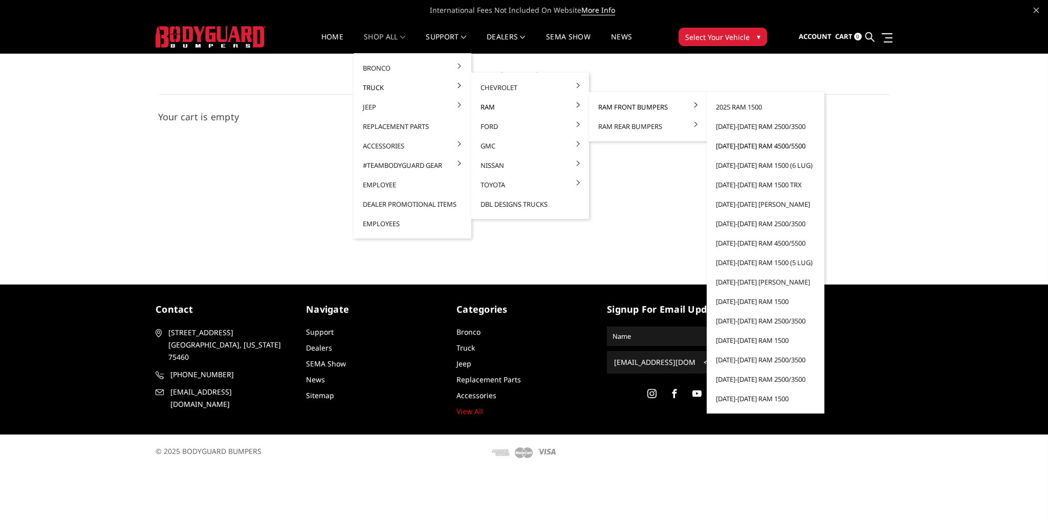
click at [738, 147] on link "[DATE]-[DATE] Ram 4500/5500" at bounding box center [766, 145] width 110 height 19
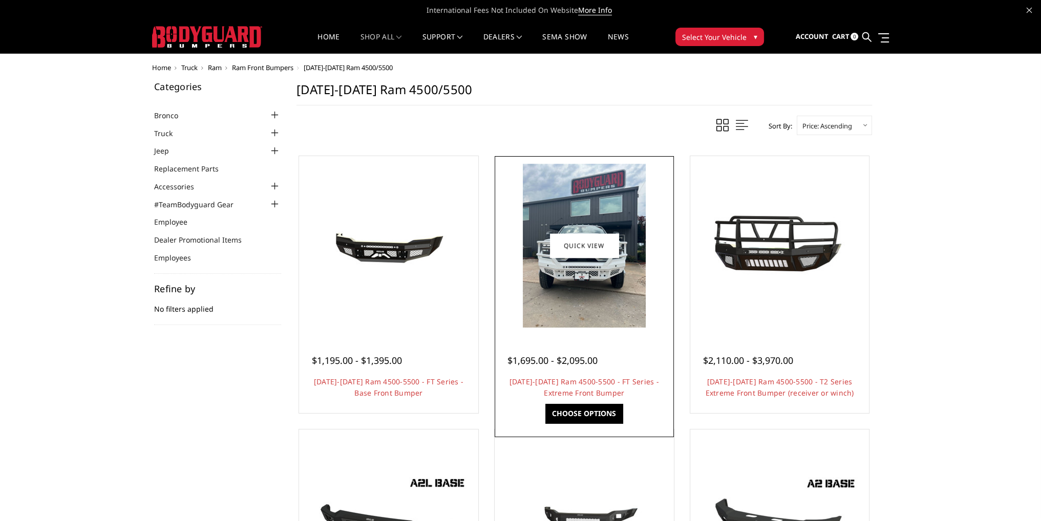
scroll to position [51, 0]
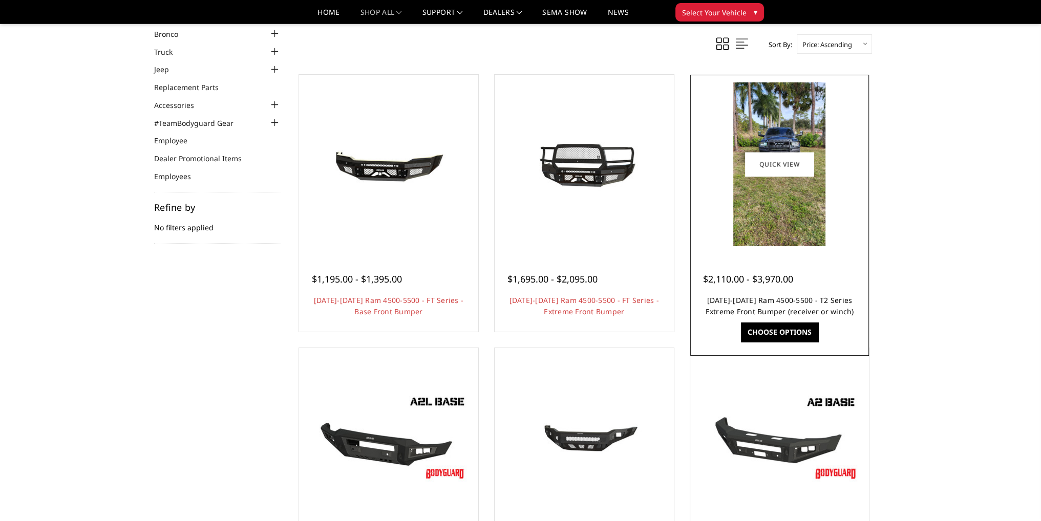
click at [761, 299] on link "2019-2025 Ram 4500-5500 - T2 Series Extreme Front Bumper (receiver or winch)" at bounding box center [779, 305] width 148 height 21
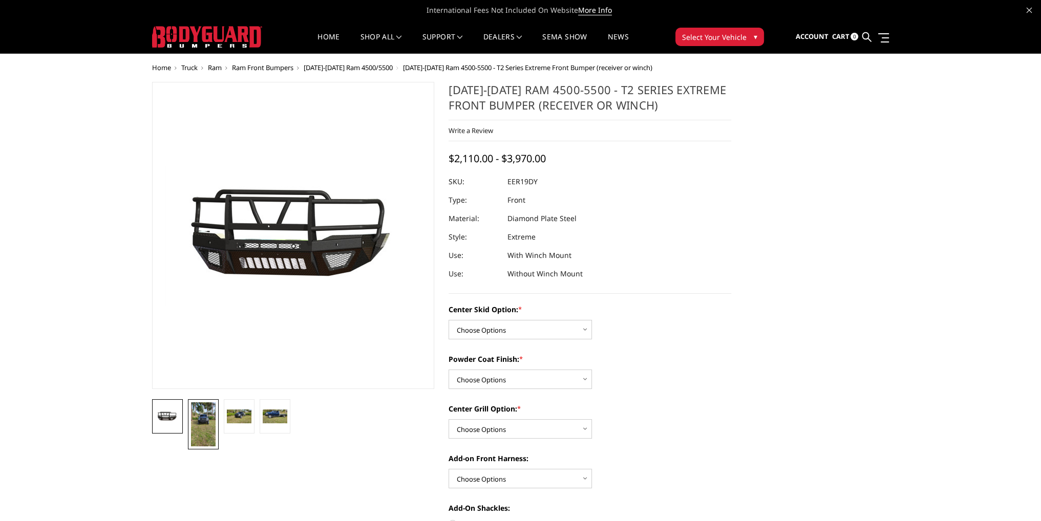
click at [201, 420] on img at bounding box center [203, 424] width 25 height 44
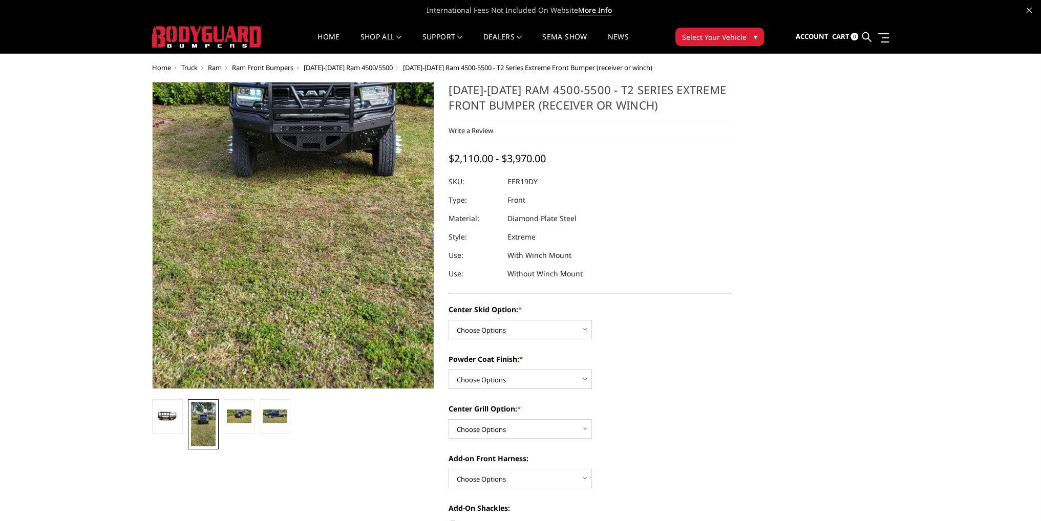
click at [230, 289] on img at bounding box center [312, 175] width 369 height 655
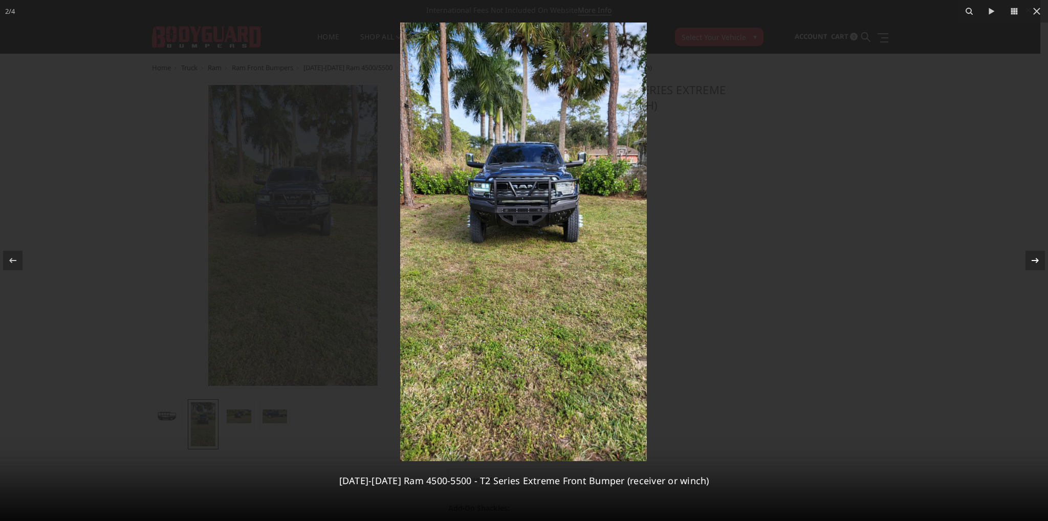
click at [1034, 259] on icon at bounding box center [1035, 260] width 12 height 12
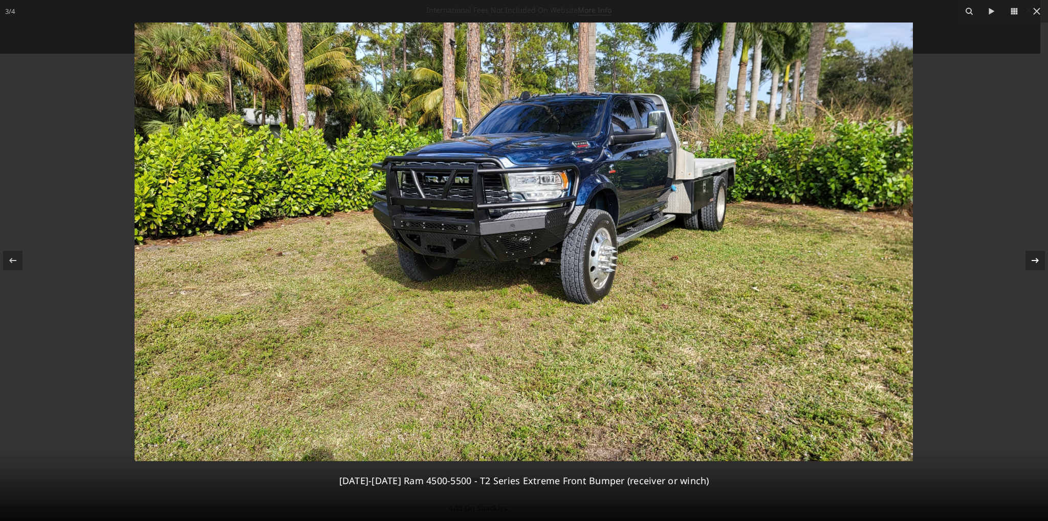
click at [1036, 261] on icon at bounding box center [1035, 260] width 12 height 12
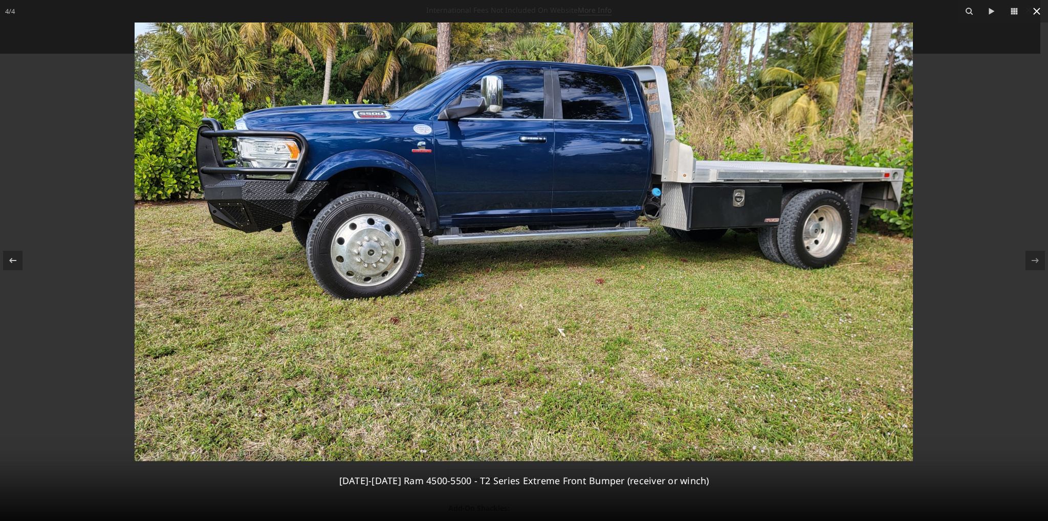
click at [1040, 13] on icon at bounding box center [1037, 11] width 7 height 7
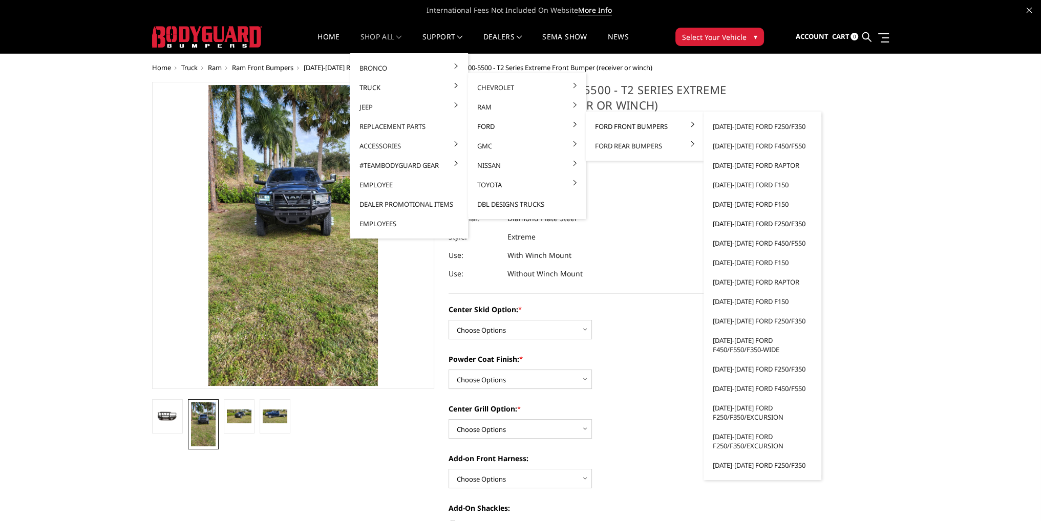
click at [749, 225] on link "[DATE]-[DATE] Ford F250/F350" at bounding box center [762, 223] width 110 height 19
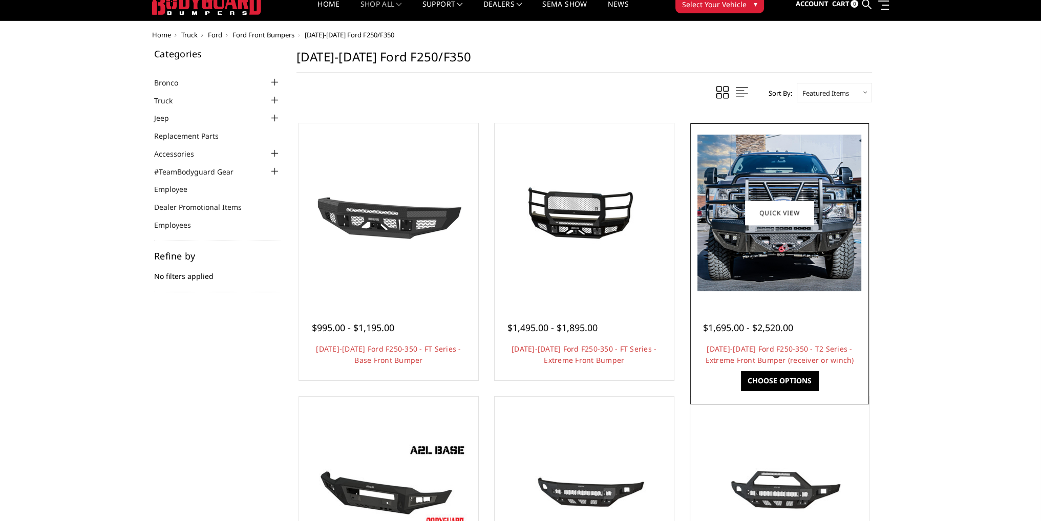
scroll to position [102, 0]
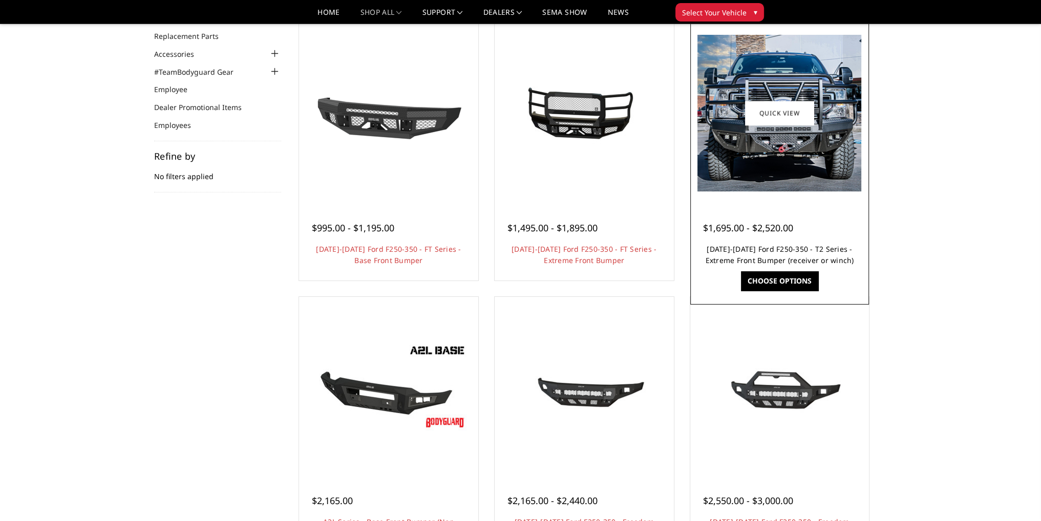
click at [789, 251] on link "[DATE]-[DATE] Ford F250-350 - T2 Series - Extreme Front Bumper (receiver or win…" at bounding box center [779, 254] width 148 height 21
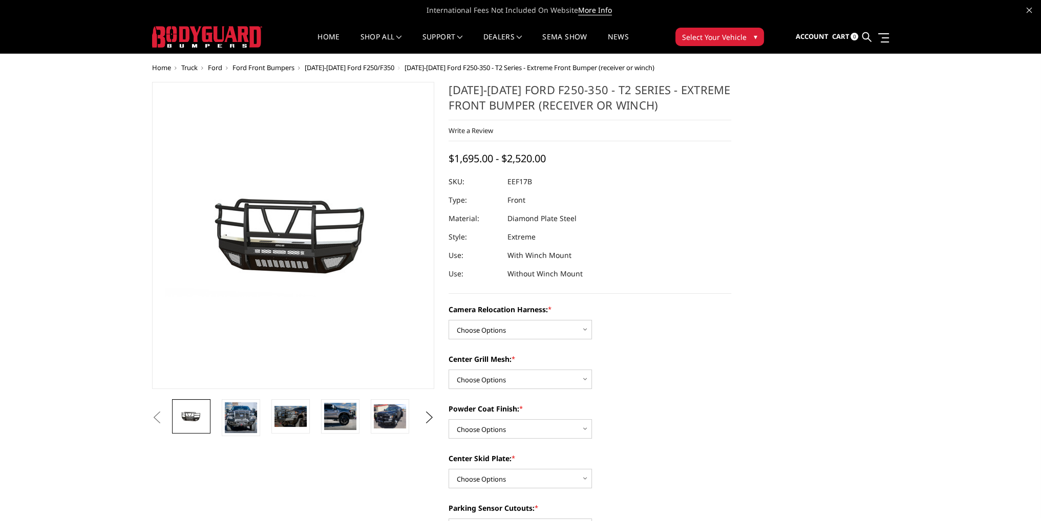
drag, startPoint x: 232, startPoint y: 410, endPoint x: 231, endPoint y: 366, distance: 43.5
click at [232, 409] on img at bounding box center [241, 417] width 32 height 31
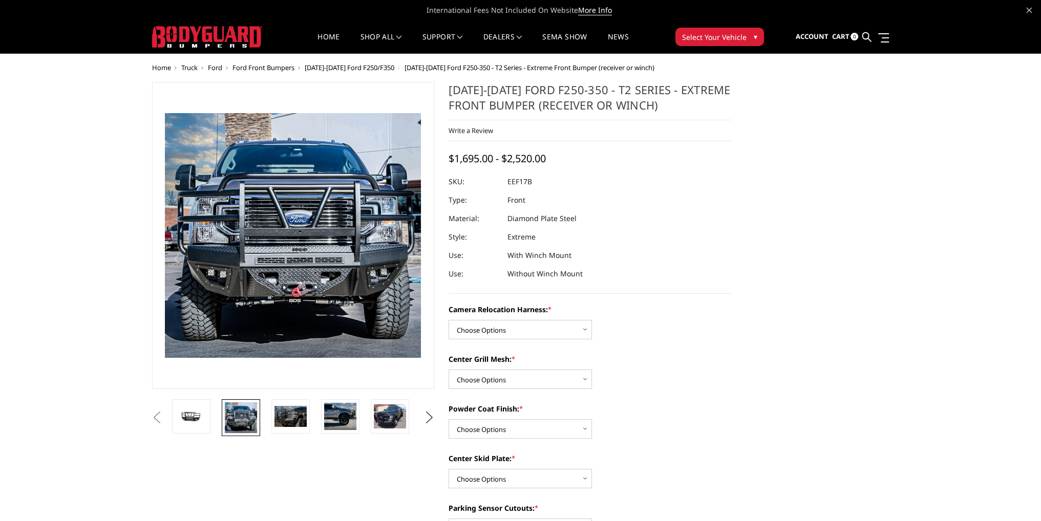
click at [236, 303] on img at bounding box center [368, 166] width 655 height 627
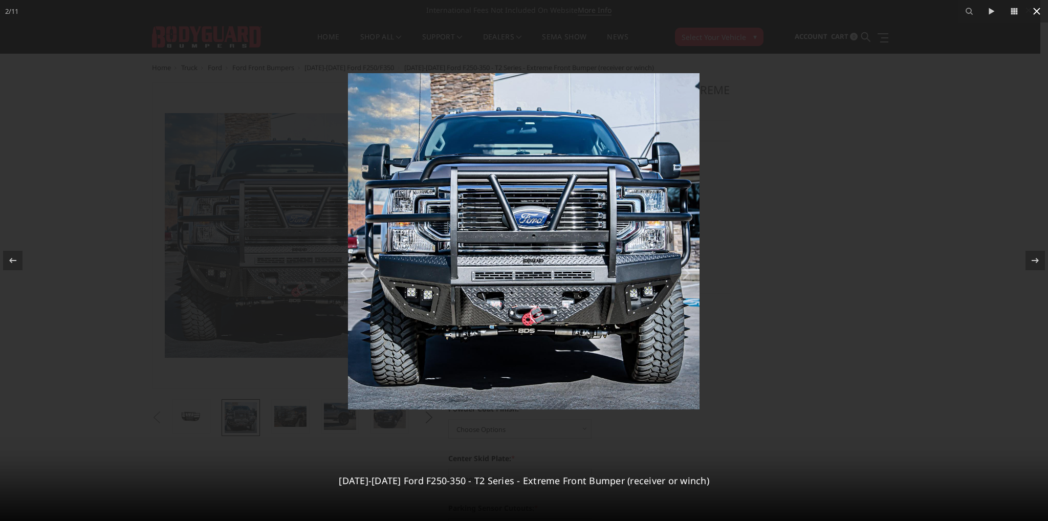
click at [1038, 13] on icon at bounding box center [1037, 11] width 12 height 12
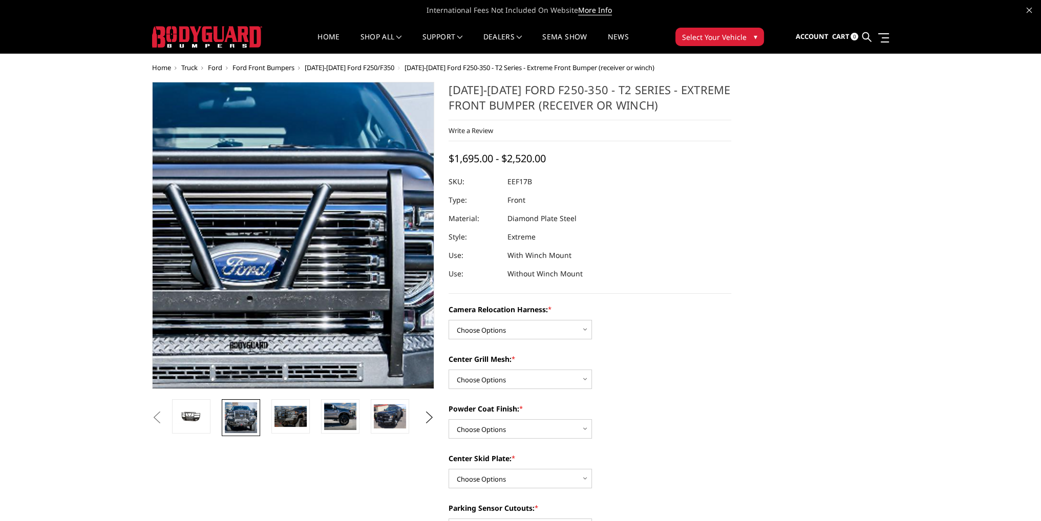
click at [340, 165] on img at bounding box center [230, 308] width 655 height 627
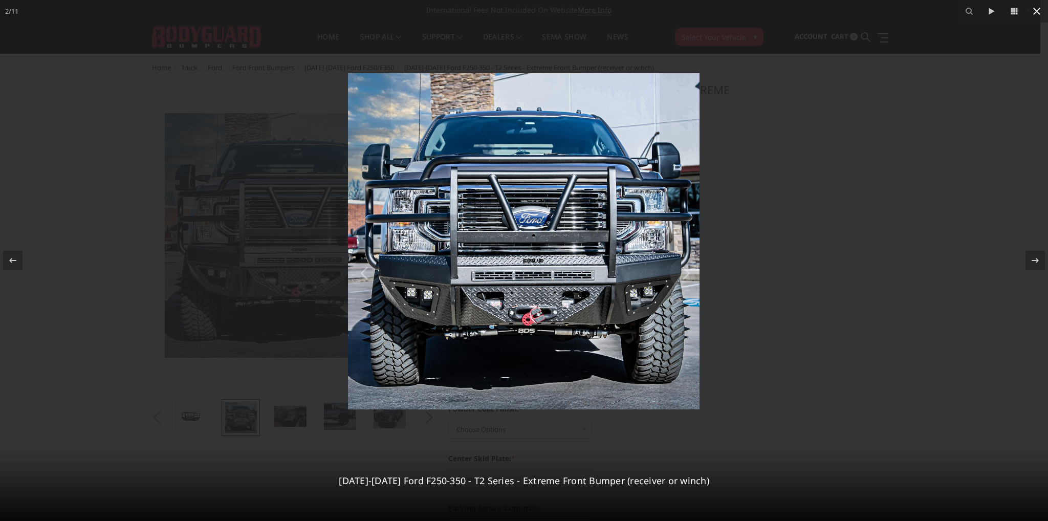
click at [1037, 14] on icon at bounding box center [1037, 11] width 12 height 12
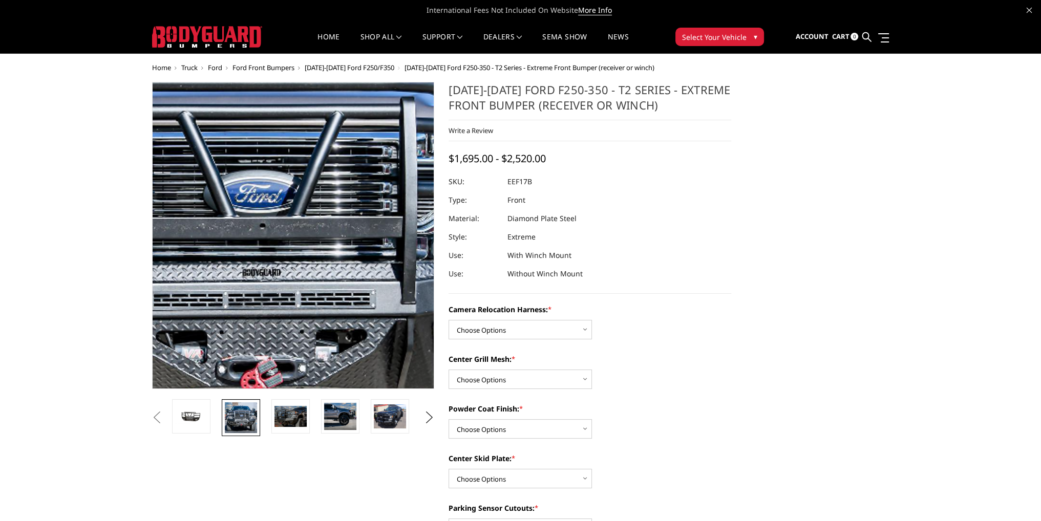
click at [331, 235] on img at bounding box center [243, 236] width 655 height 627
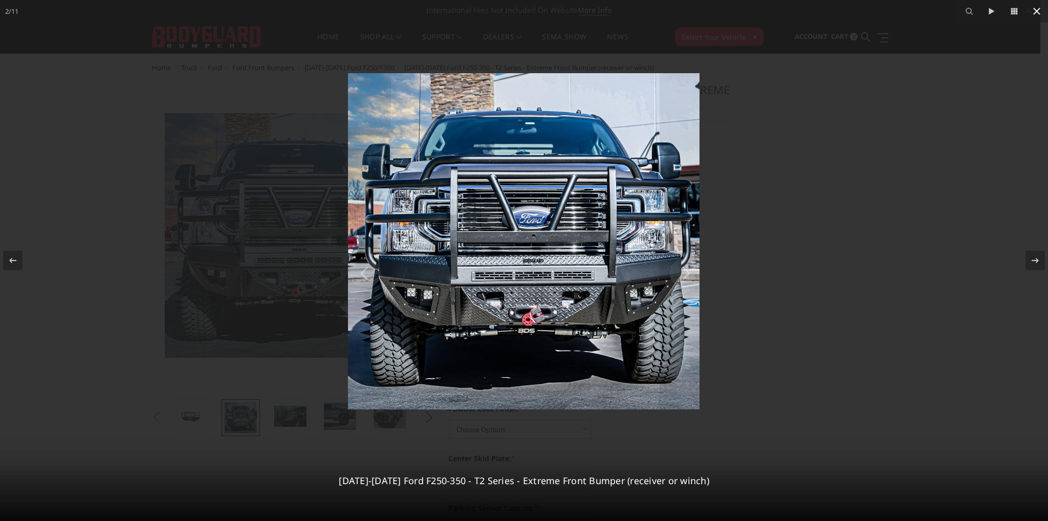
click at [1036, 9] on icon at bounding box center [1037, 11] width 7 height 7
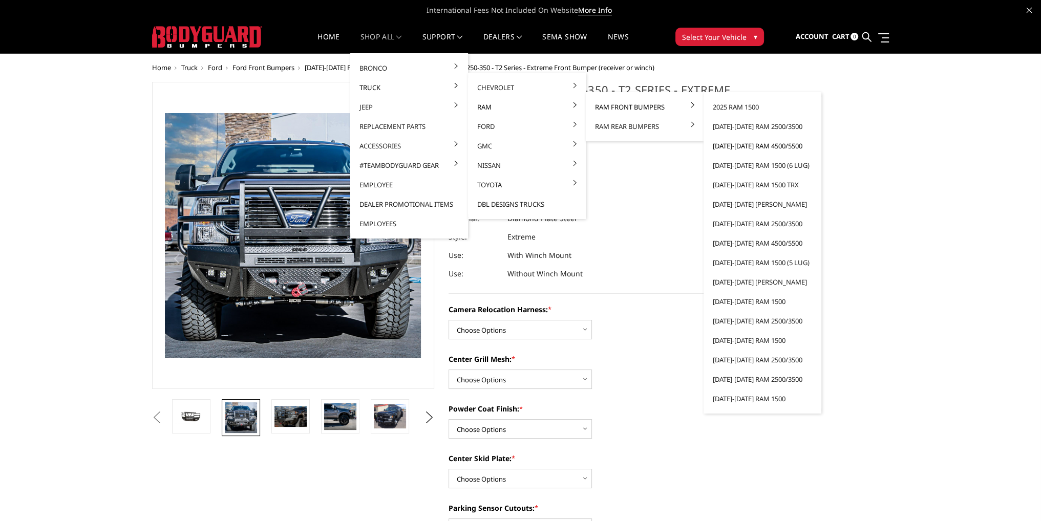
click at [733, 147] on link "[DATE]-[DATE] Ram 4500/5500" at bounding box center [762, 145] width 110 height 19
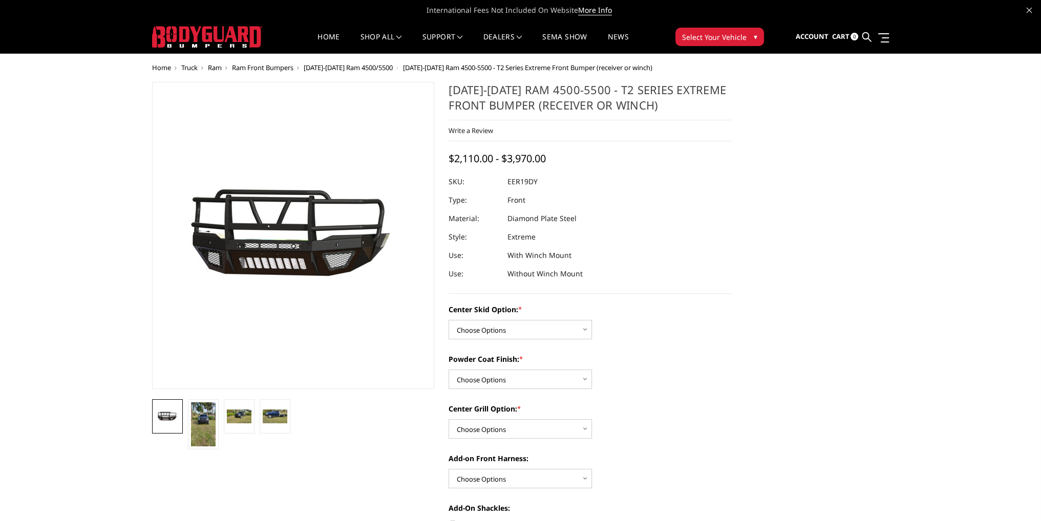
click at [360, 66] on span "[DATE]-[DATE] Ram 4500/5500" at bounding box center [348, 67] width 89 height 9
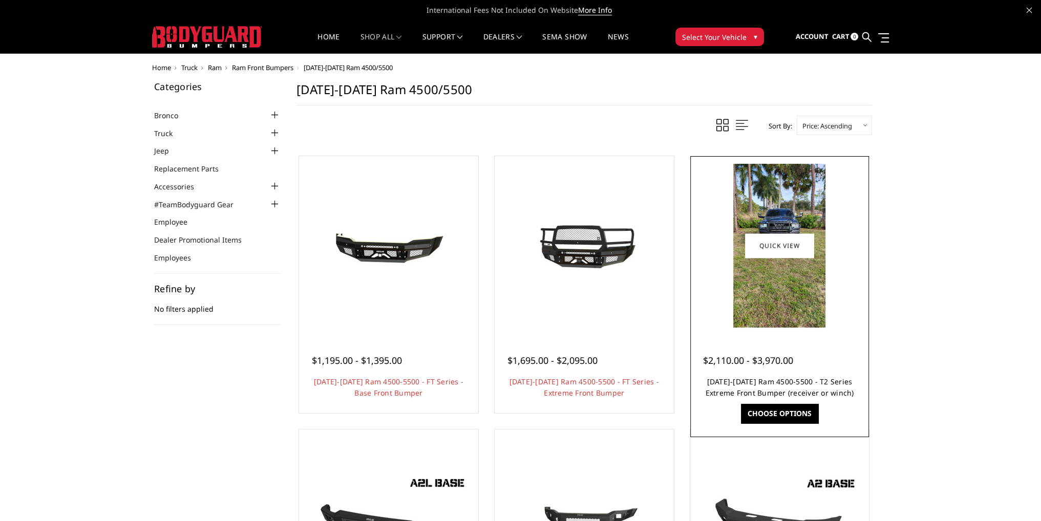
click at [761, 384] on link "[DATE]-[DATE] Ram 4500-5500 - T2 Series Extreme Front Bumper (receiver or winch)" at bounding box center [779, 387] width 148 height 21
